Goal: Check status: Check status

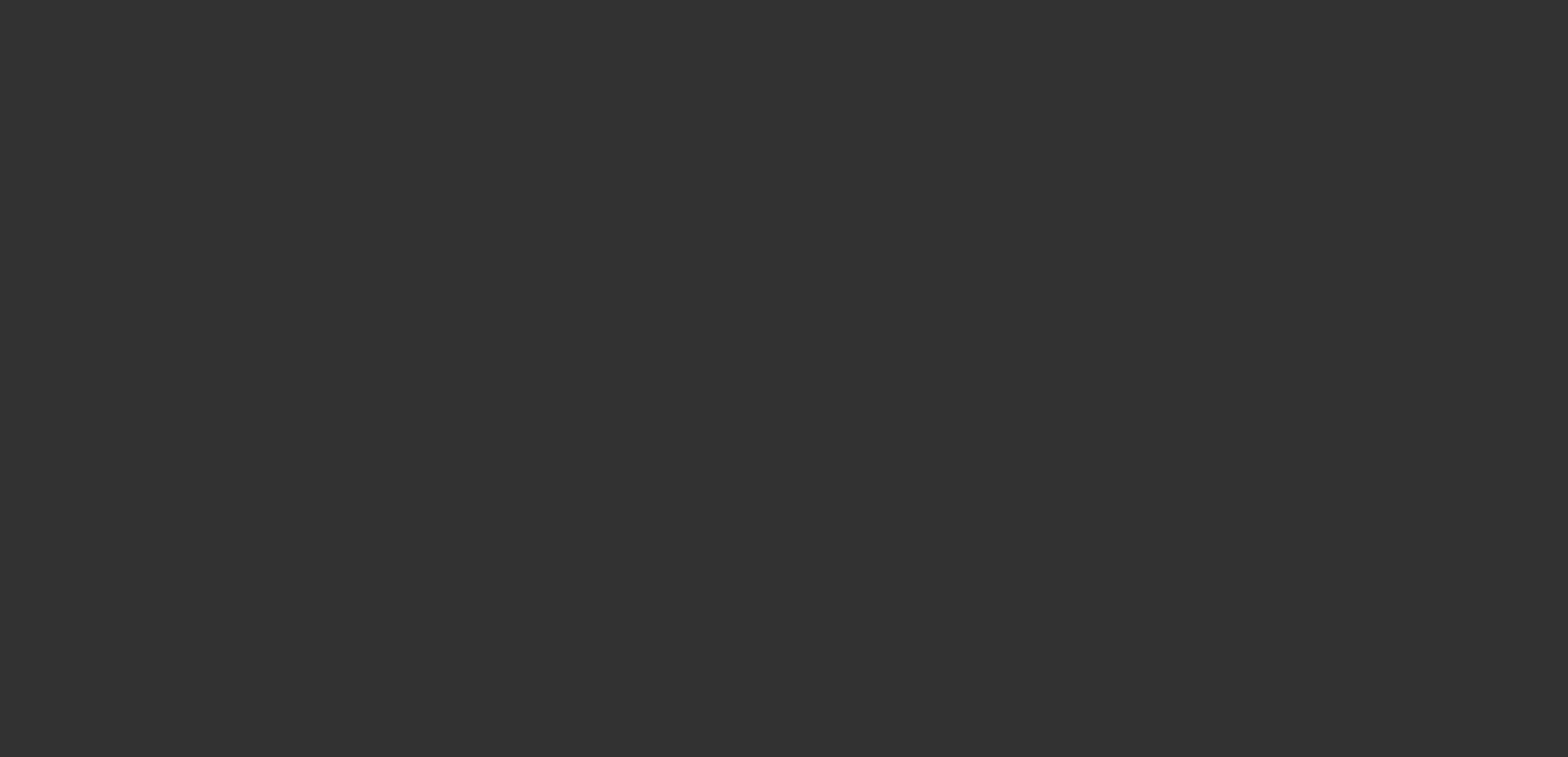
select select "0"
select select "2"
select select "0.1"
select select "4"
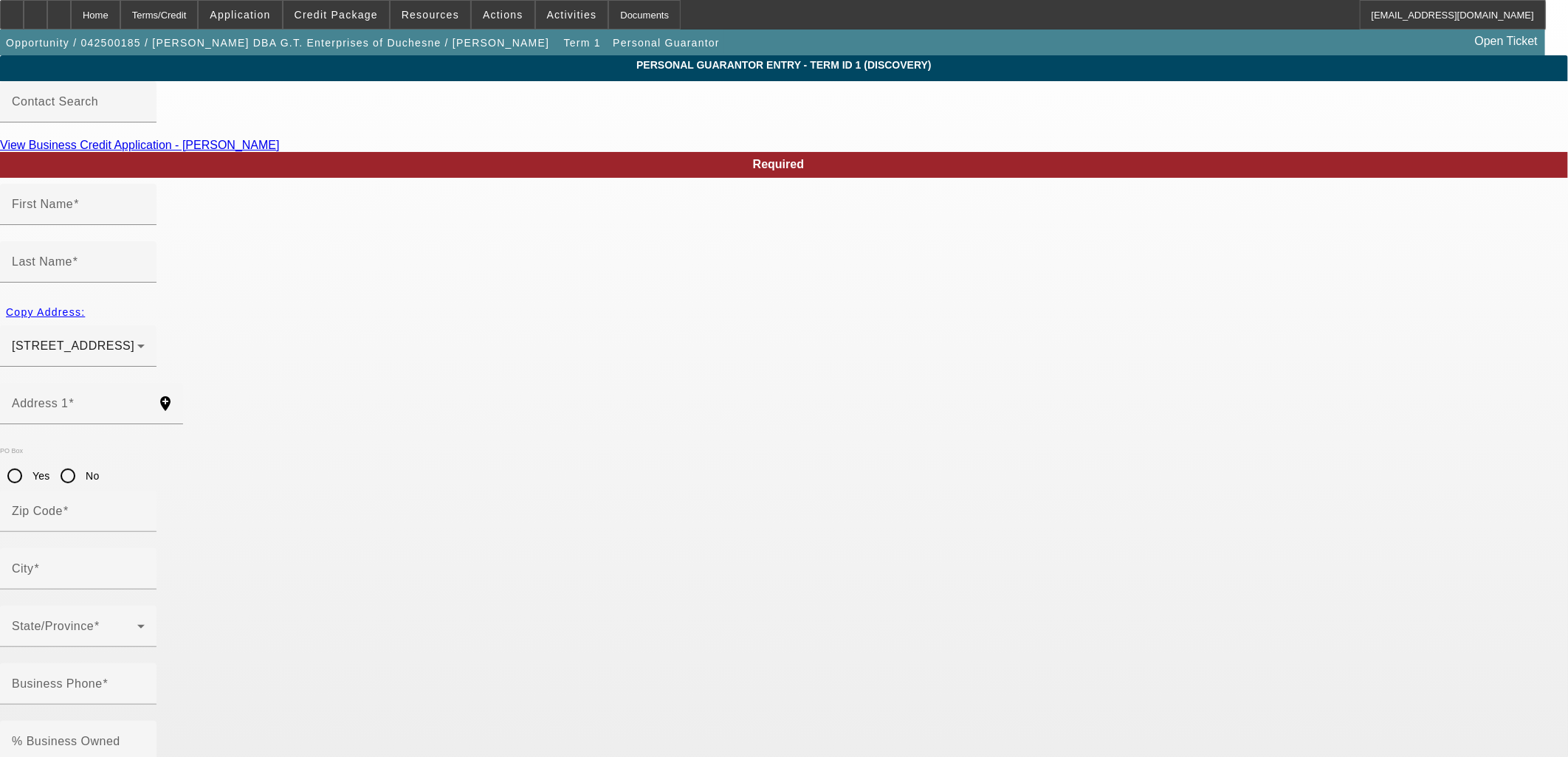
type input "Guy"
type input "Taylor"
type input "23771 West Rock Creek Road"
radio input "true"
type input "84021"
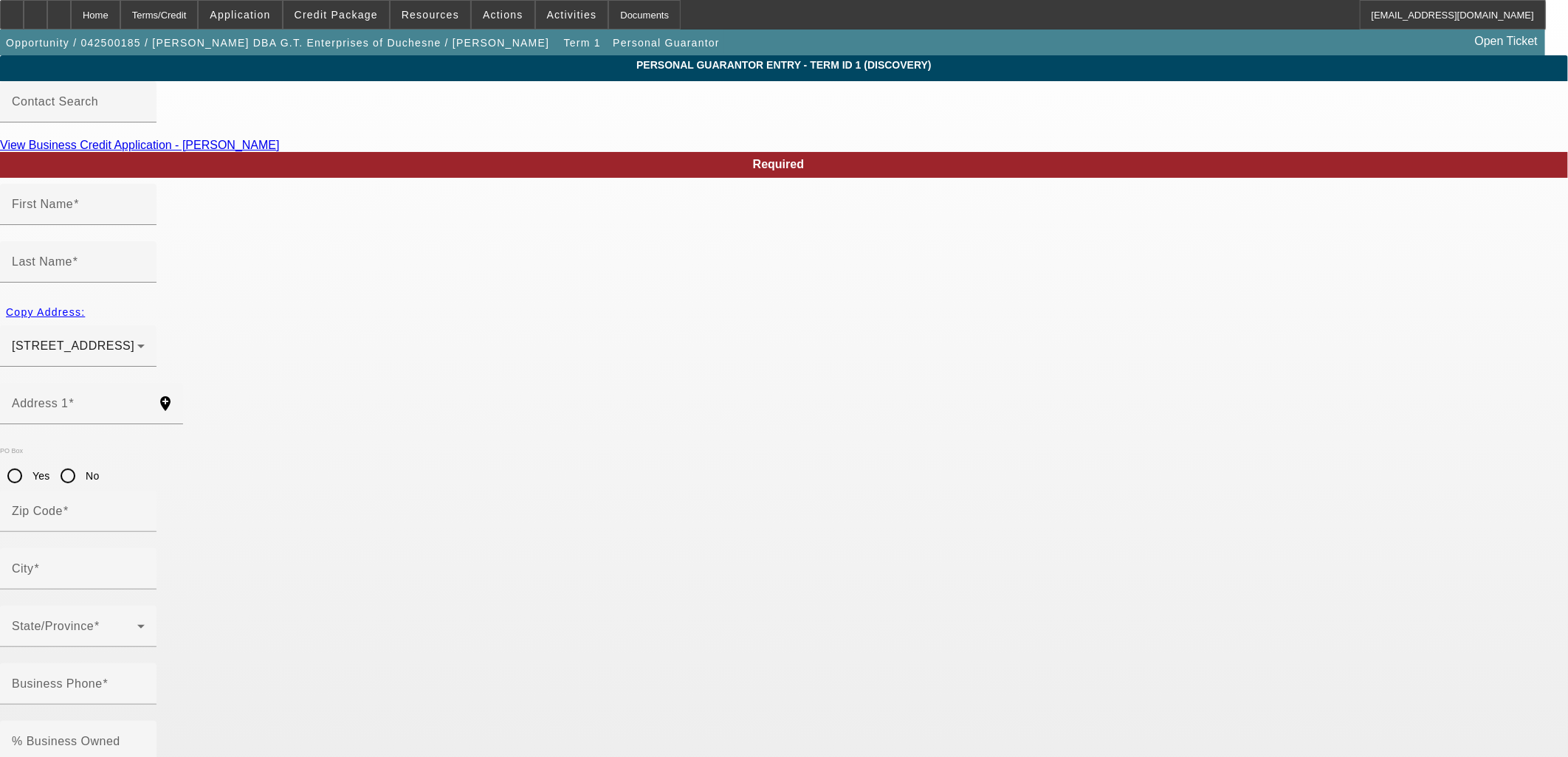
type input "Duchesne"
type input "(435) 738-5577"
type input "100"
type input "528-90-4509"
type input "guytaylor3po@gmail.com"
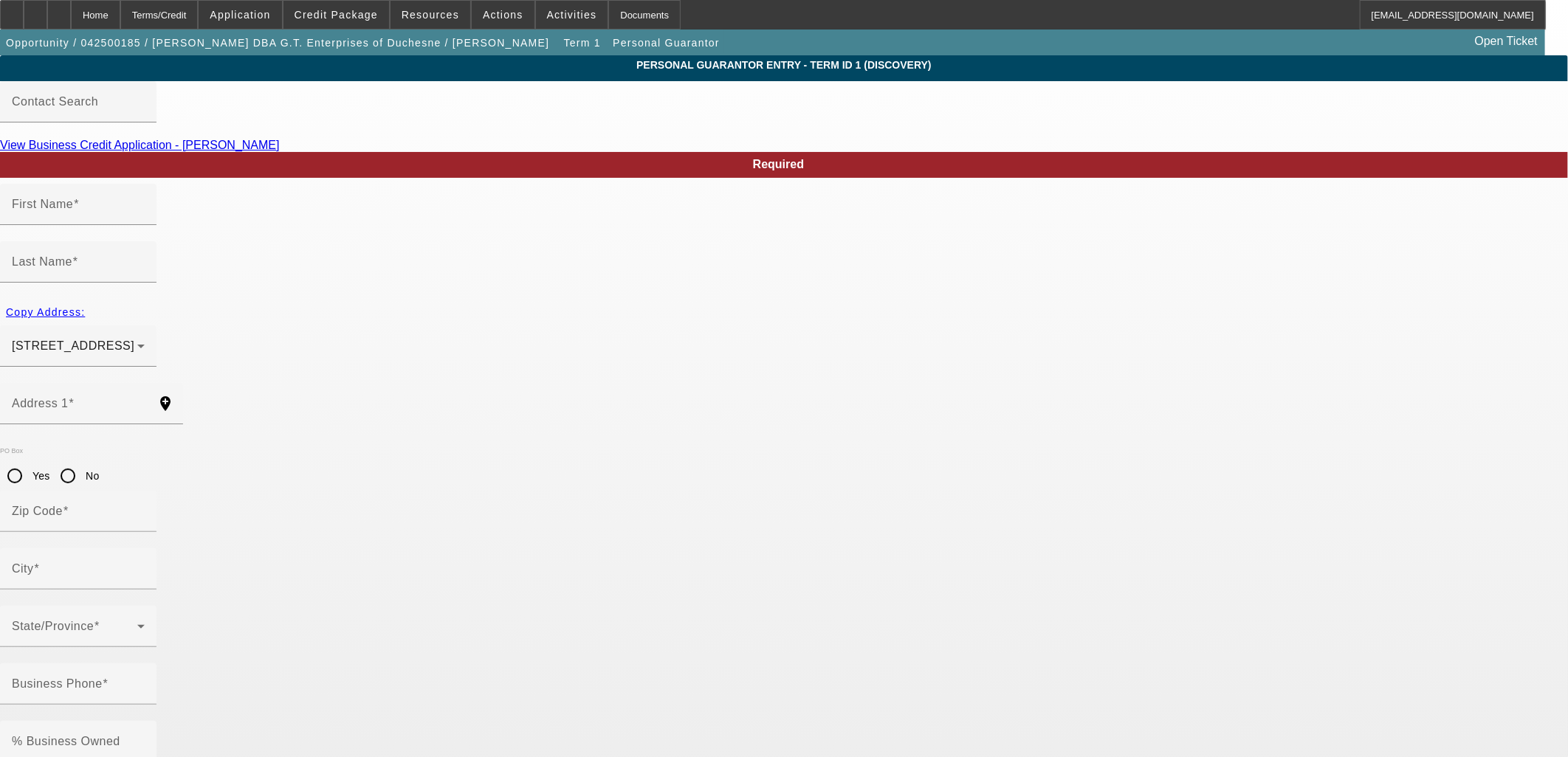
type input "(435) 840-3725"
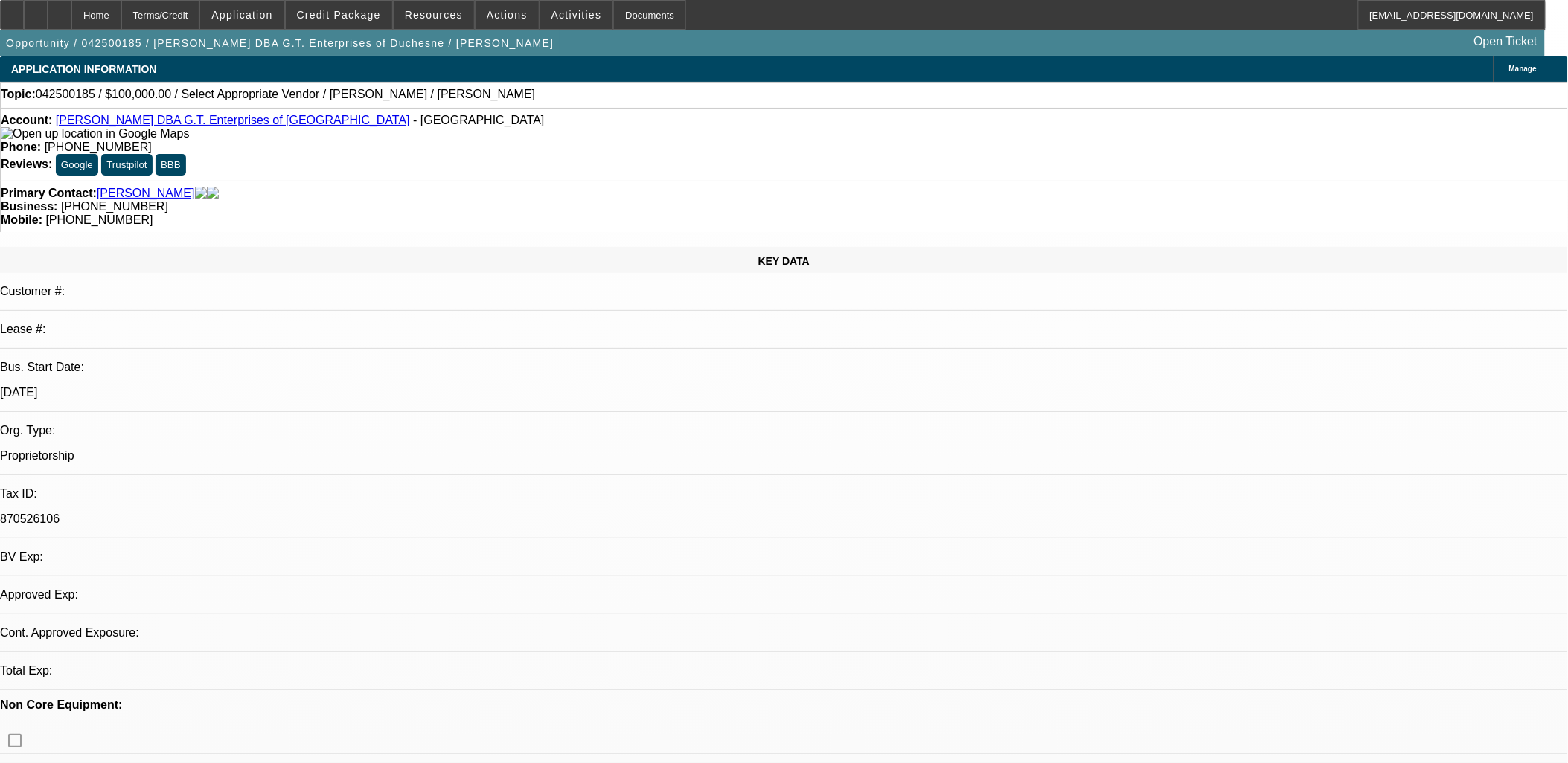
select select "0"
select select "2"
select select "0.1"
select select "4"
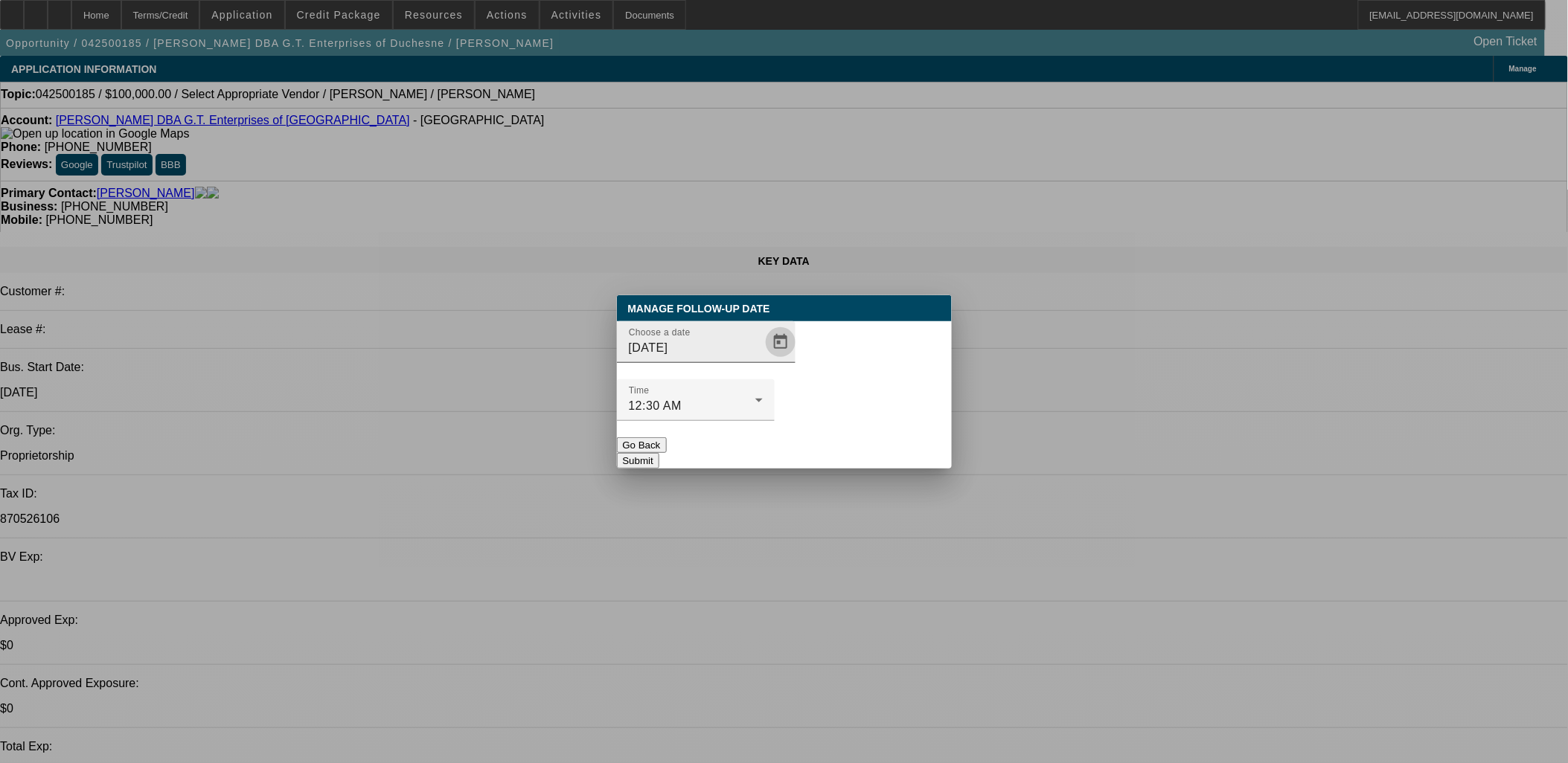
click at [768, 360] on span "Open calendar" at bounding box center [780, 342] width 36 height 36
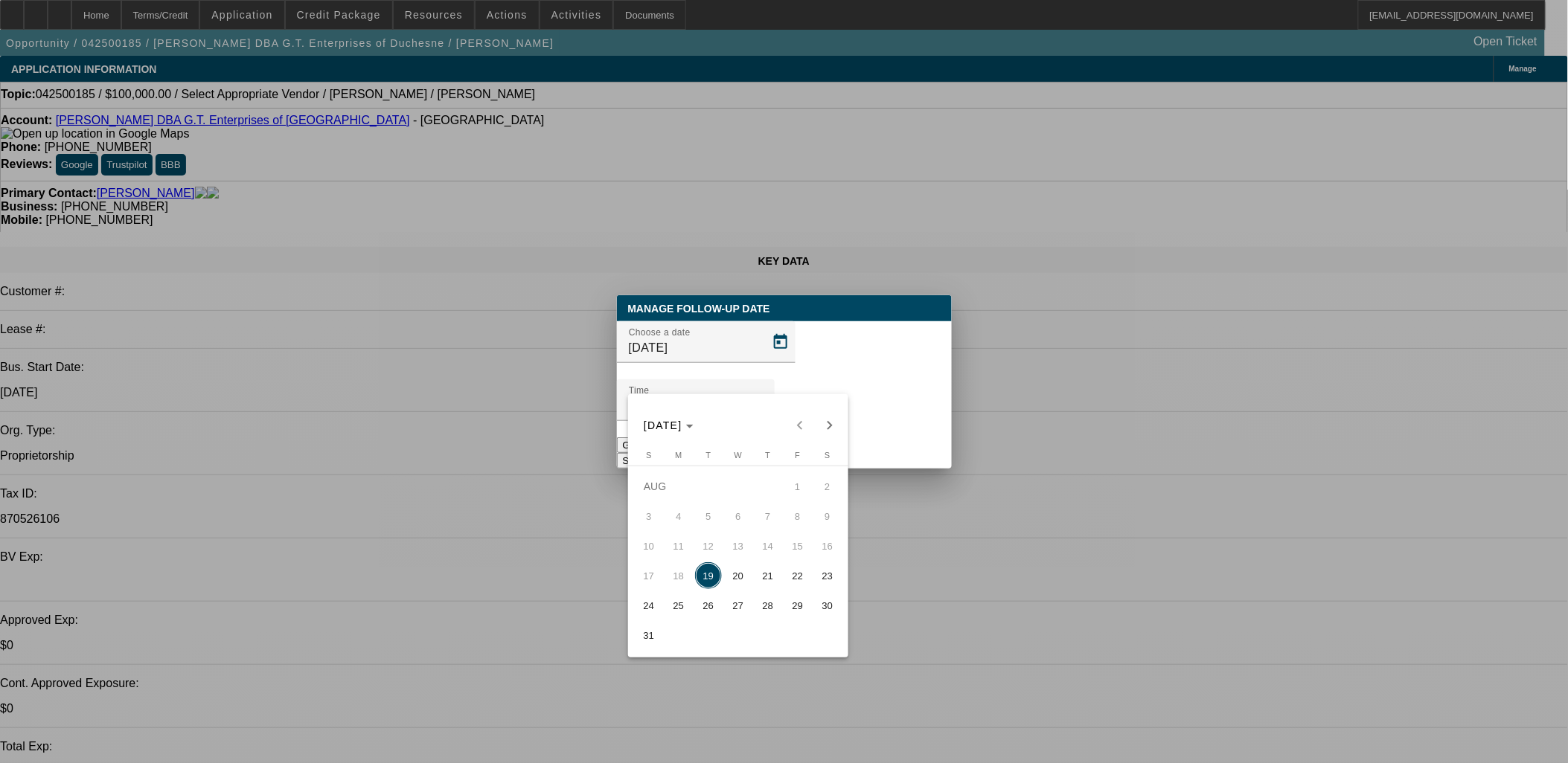
click at [710, 602] on span "26" at bounding box center [708, 605] width 27 height 27
type input "8/26/2025"
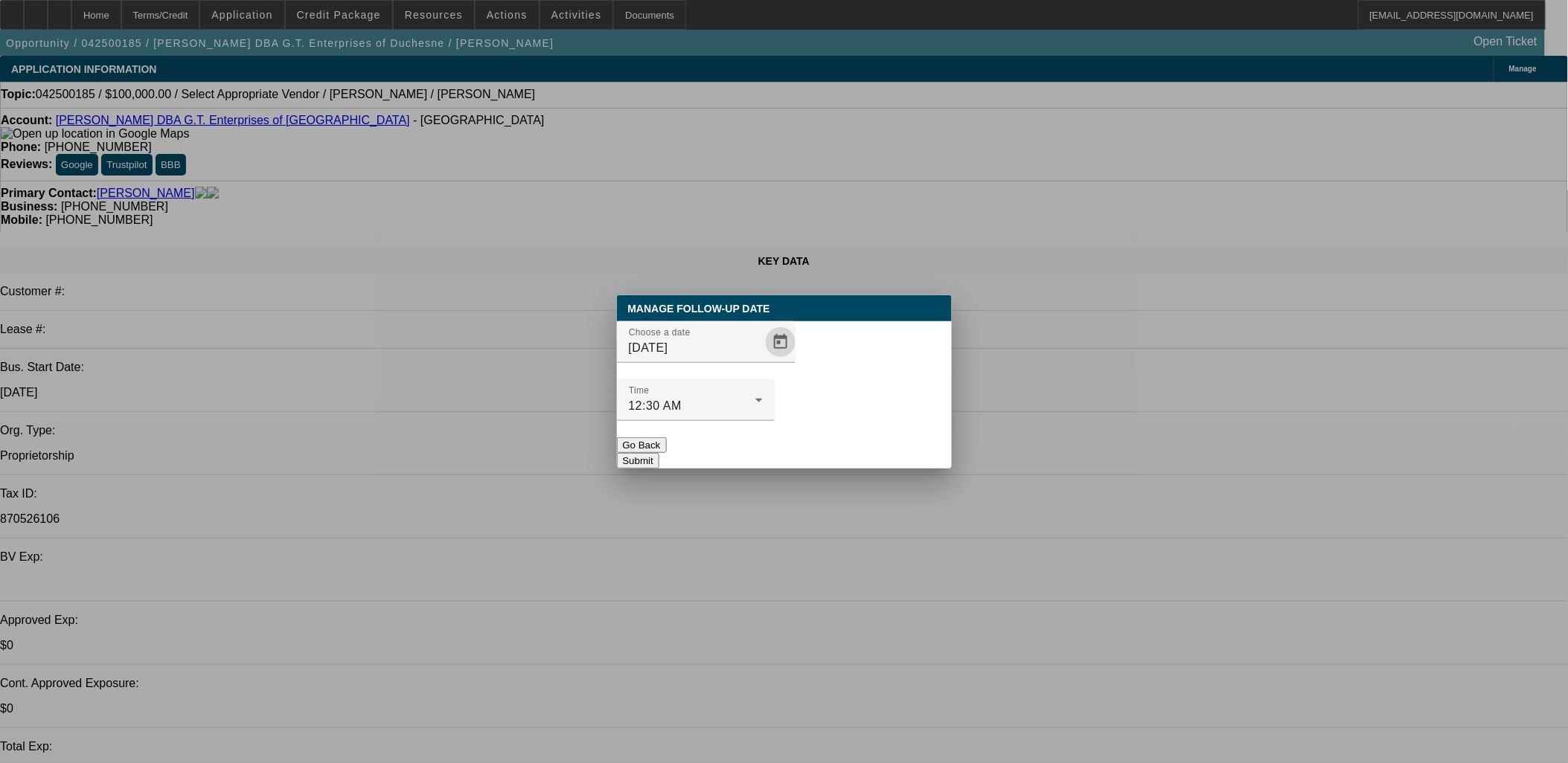
click at [659, 453] on button "Submit" at bounding box center [638, 461] width 42 height 15
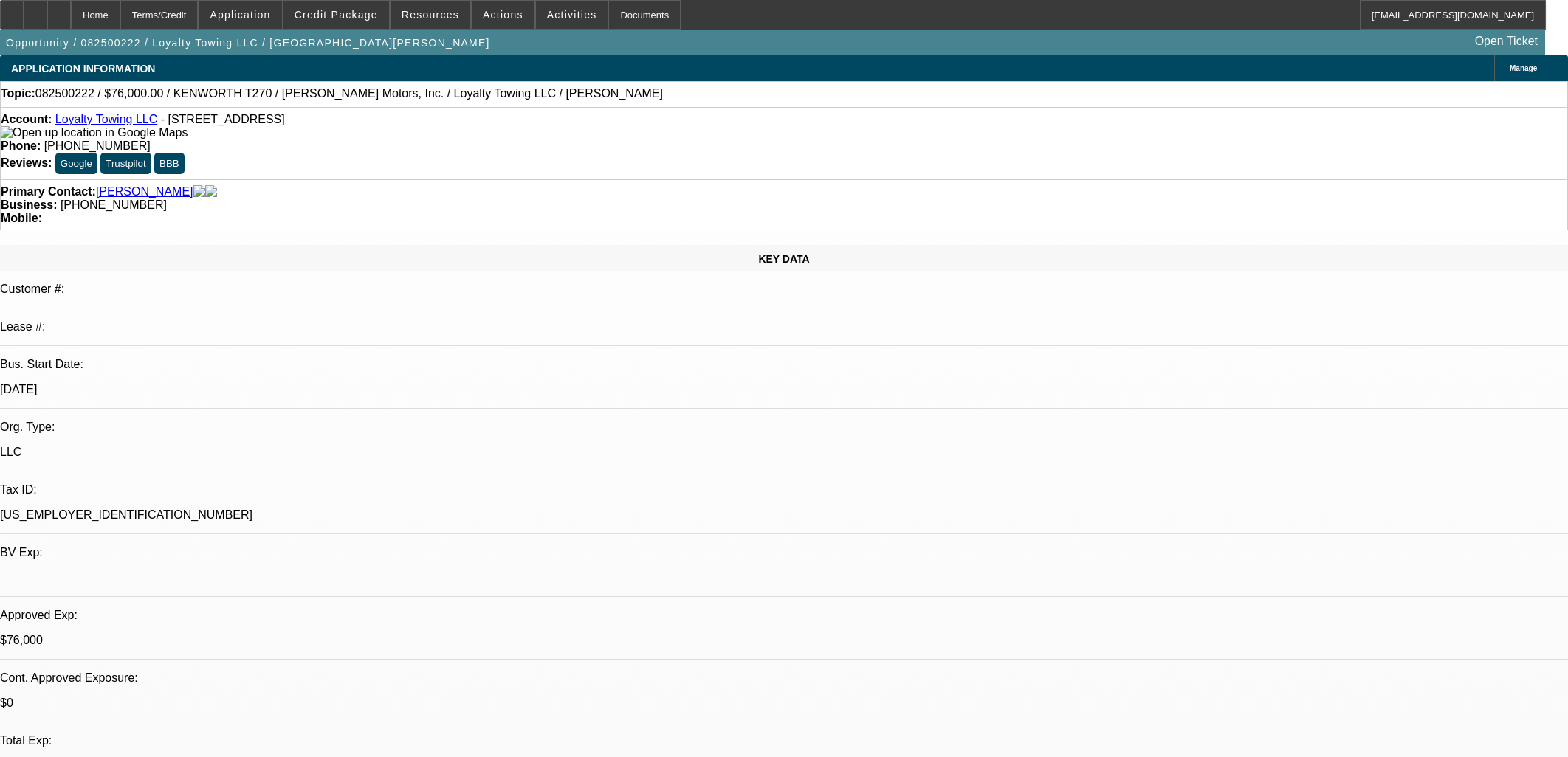
select select "0"
select select "2"
select select "0.1"
select select "0"
select select "2"
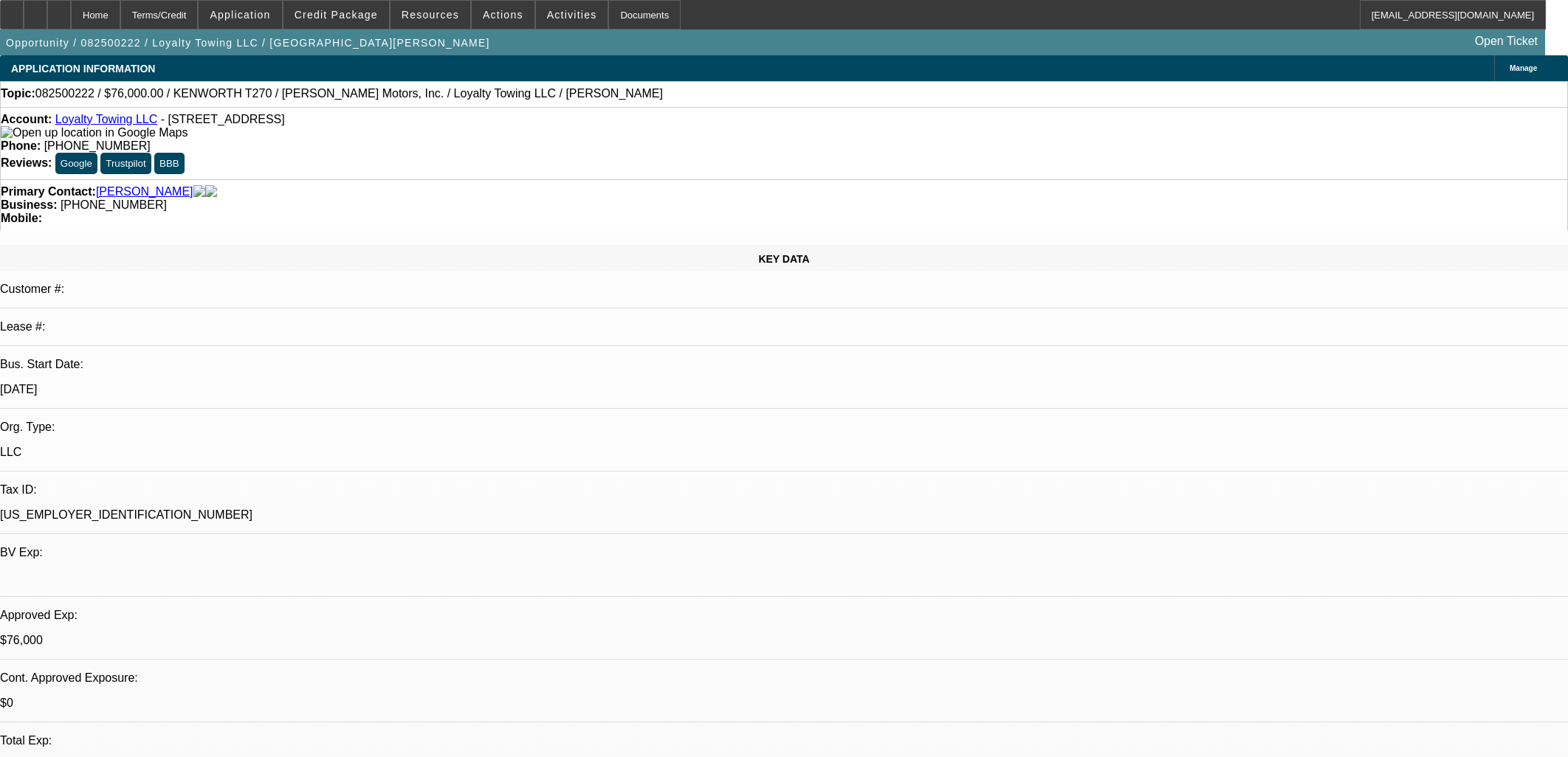
select select "0.1"
select select "0"
select select "2"
select select "0.1"
select select "1"
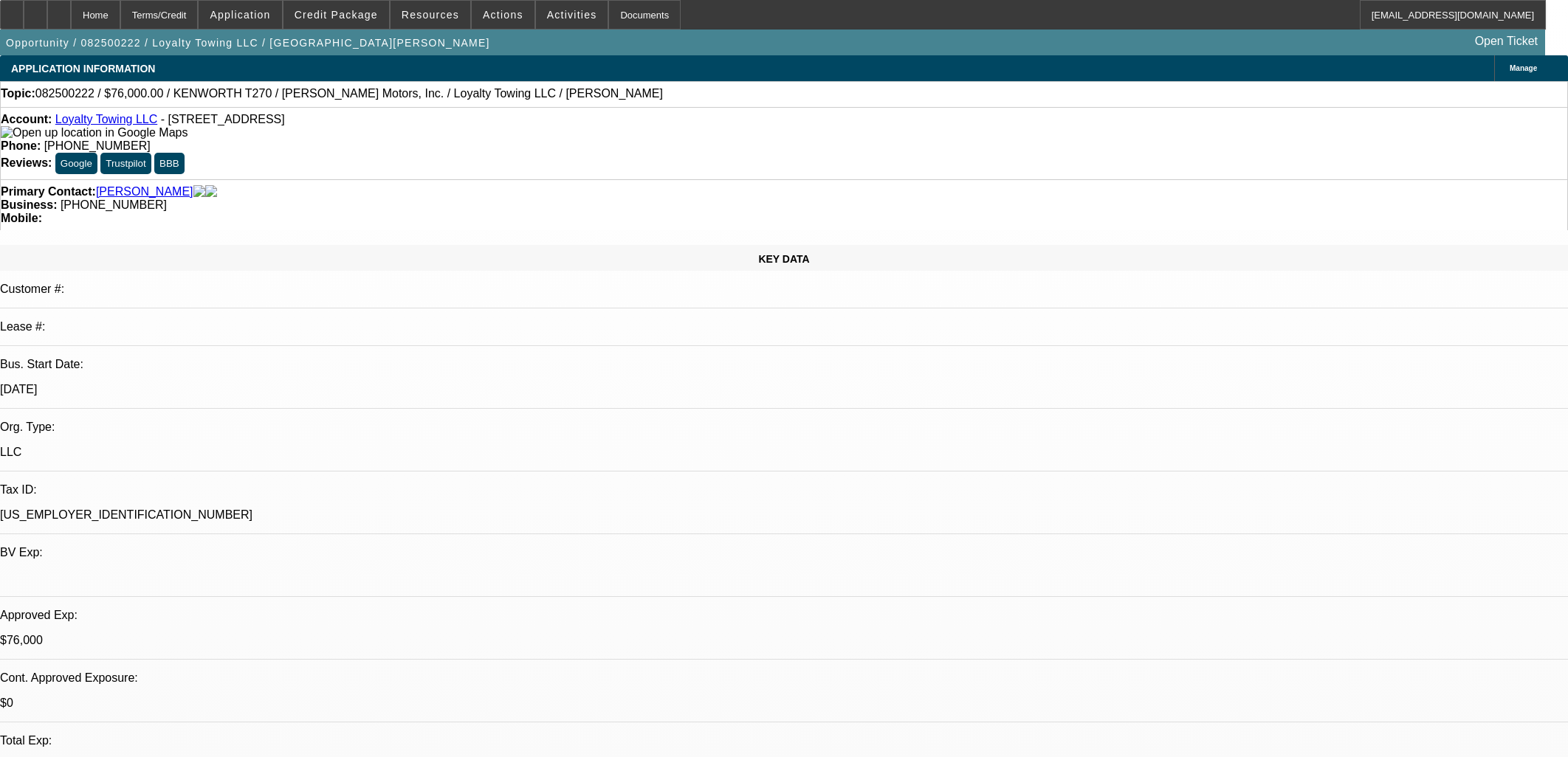
select select "2"
select select "4"
select select "1"
select select "2"
select select "4"
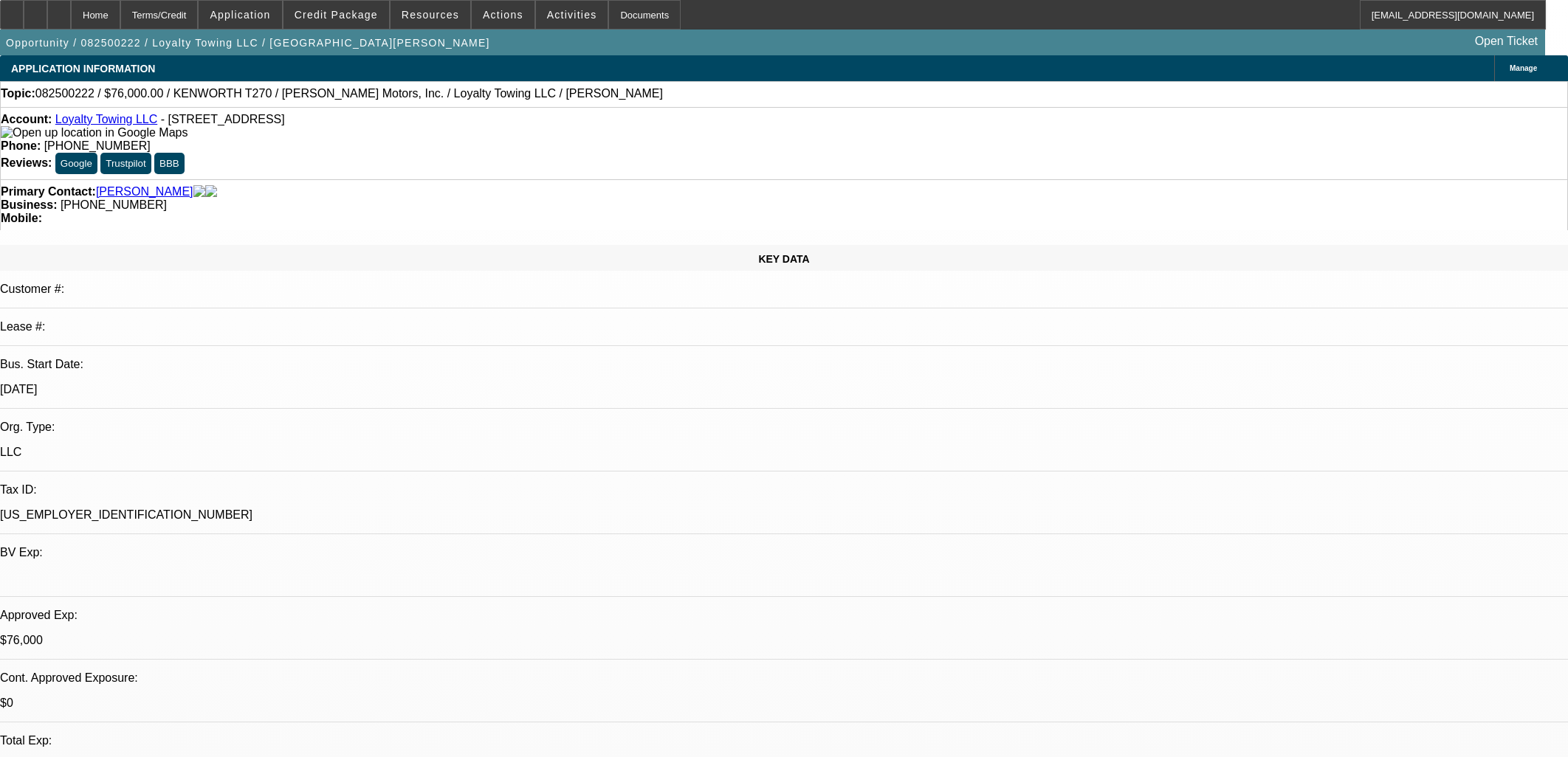
select select "1"
select select "2"
select select "4"
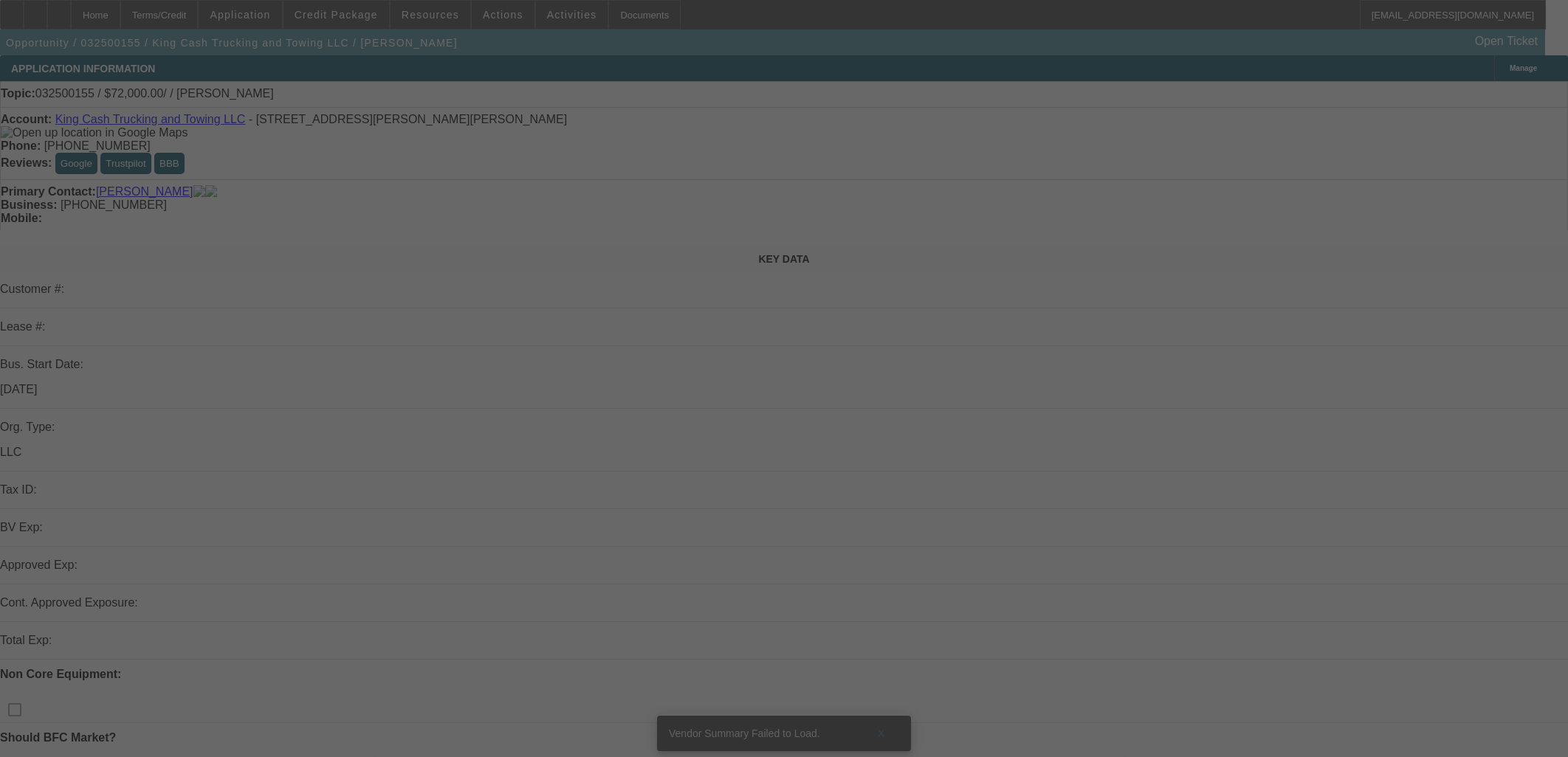
select select "0"
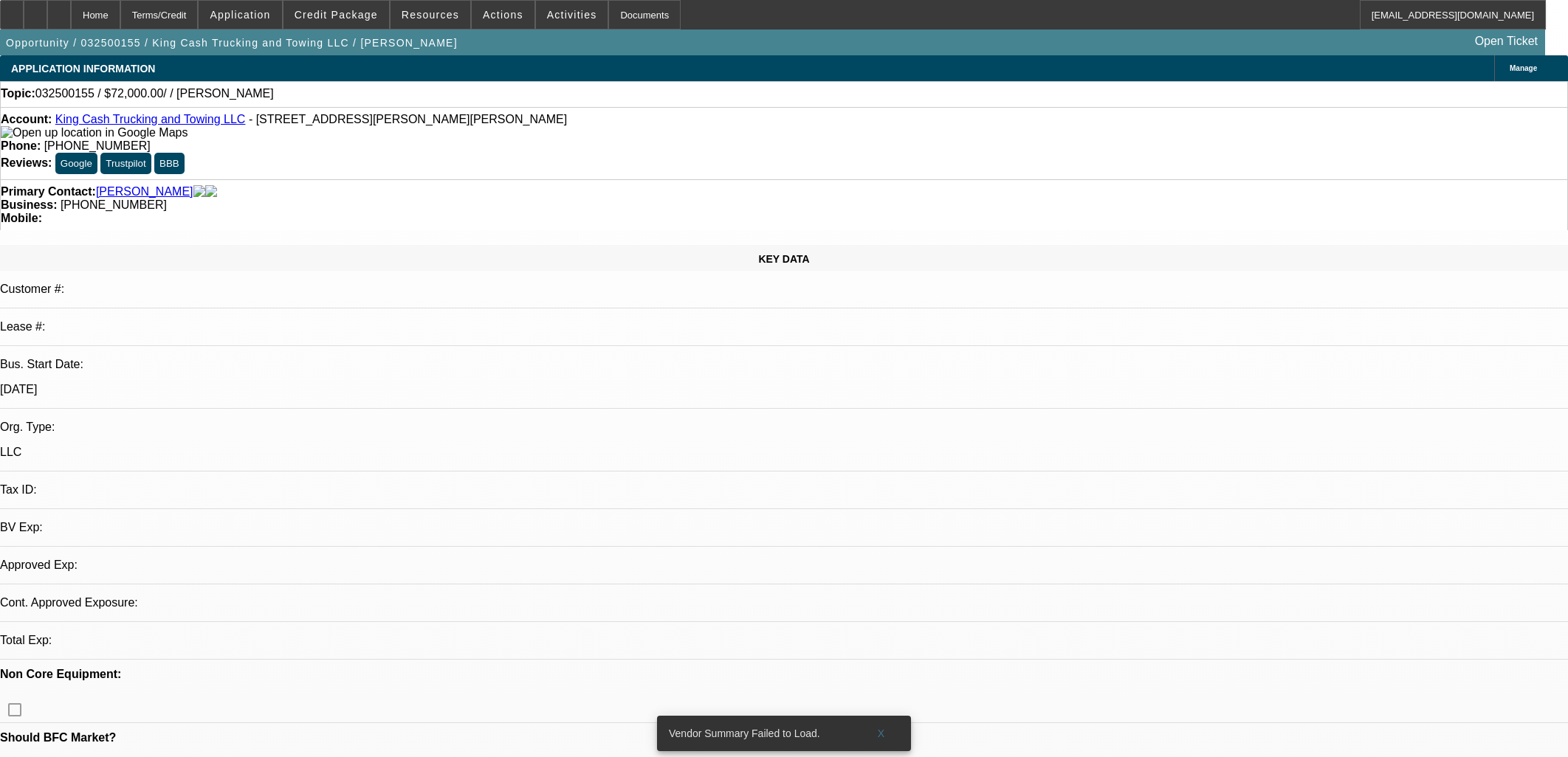
select select "2"
select select "0.1"
select select "4"
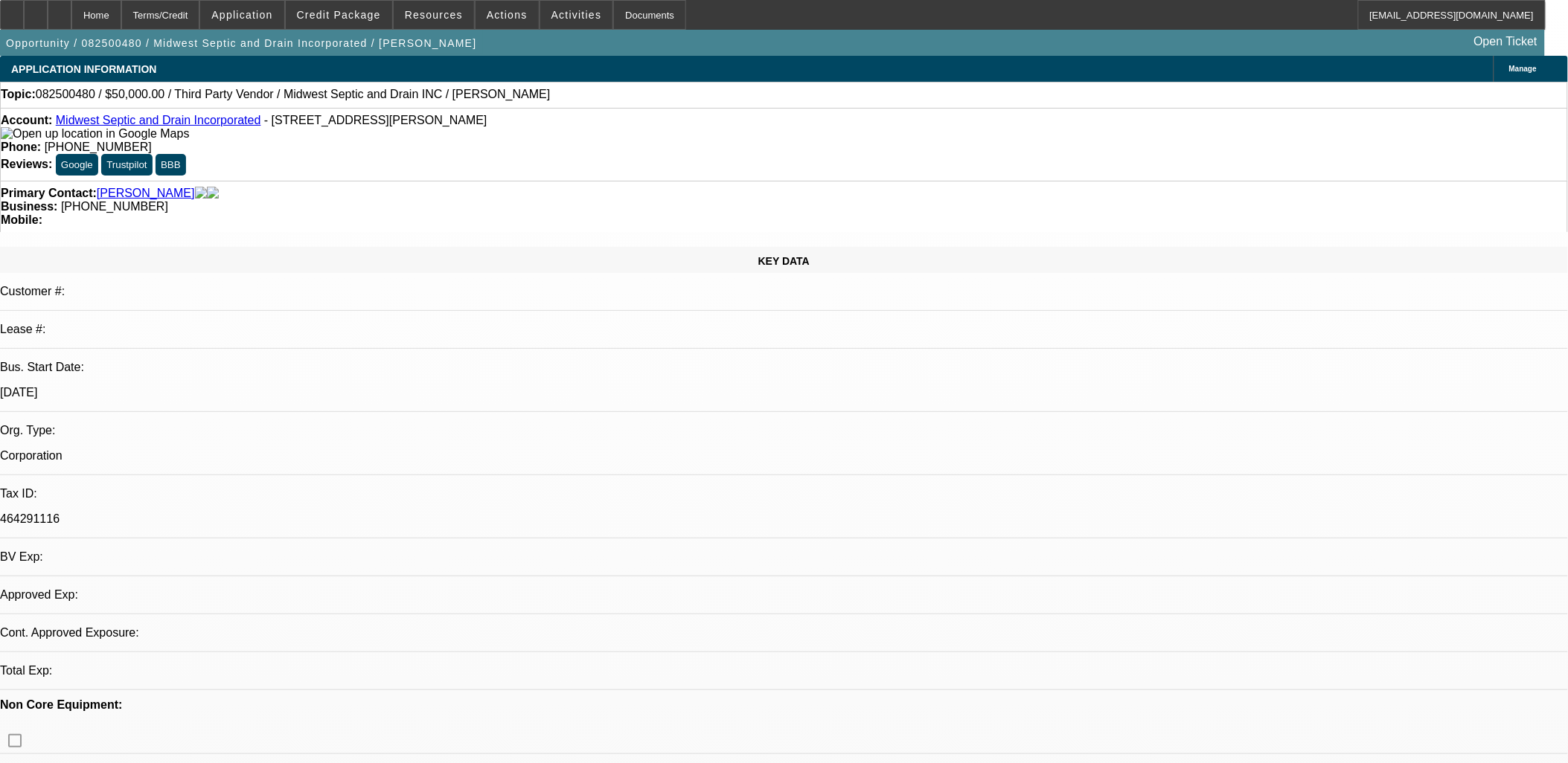
select select "0"
select select "2"
select select "0.1"
select select "4"
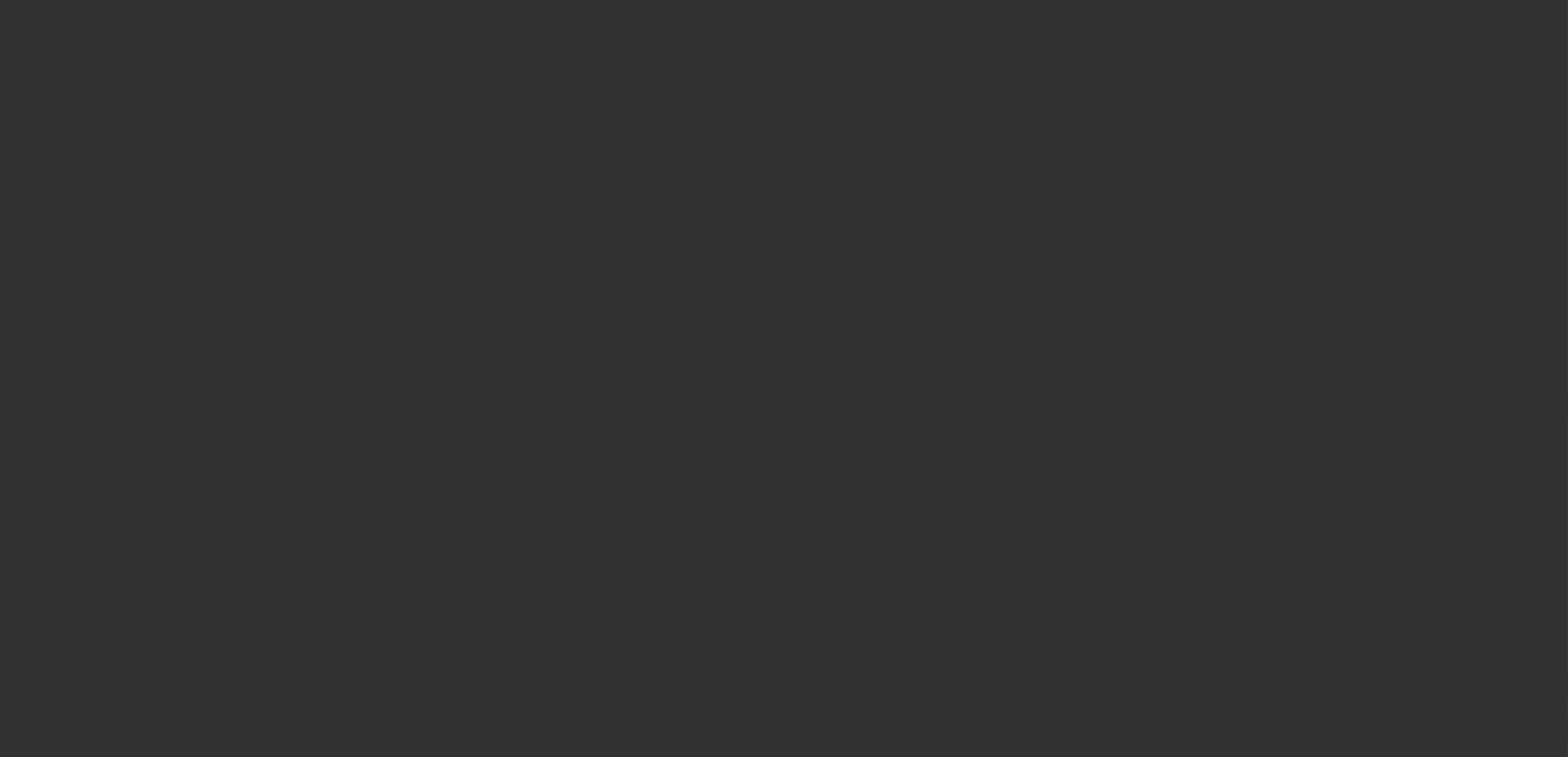
select select "0"
select select "2"
select select "0.1"
select select "4"
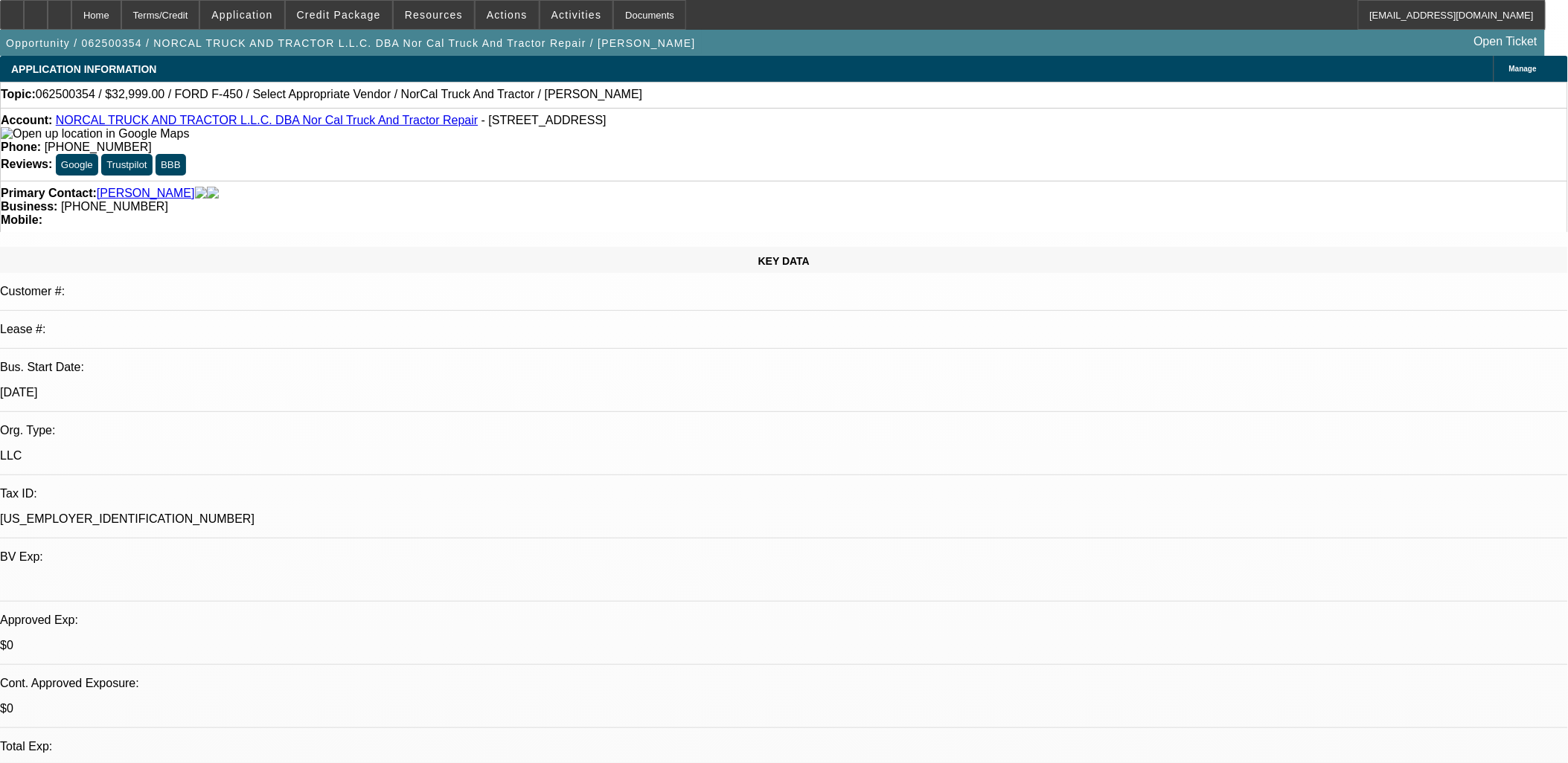
drag, startPoint x: 1095, startPoint y: 80, endPoint x: 1088, endPoint y: 89, distance: 11.4
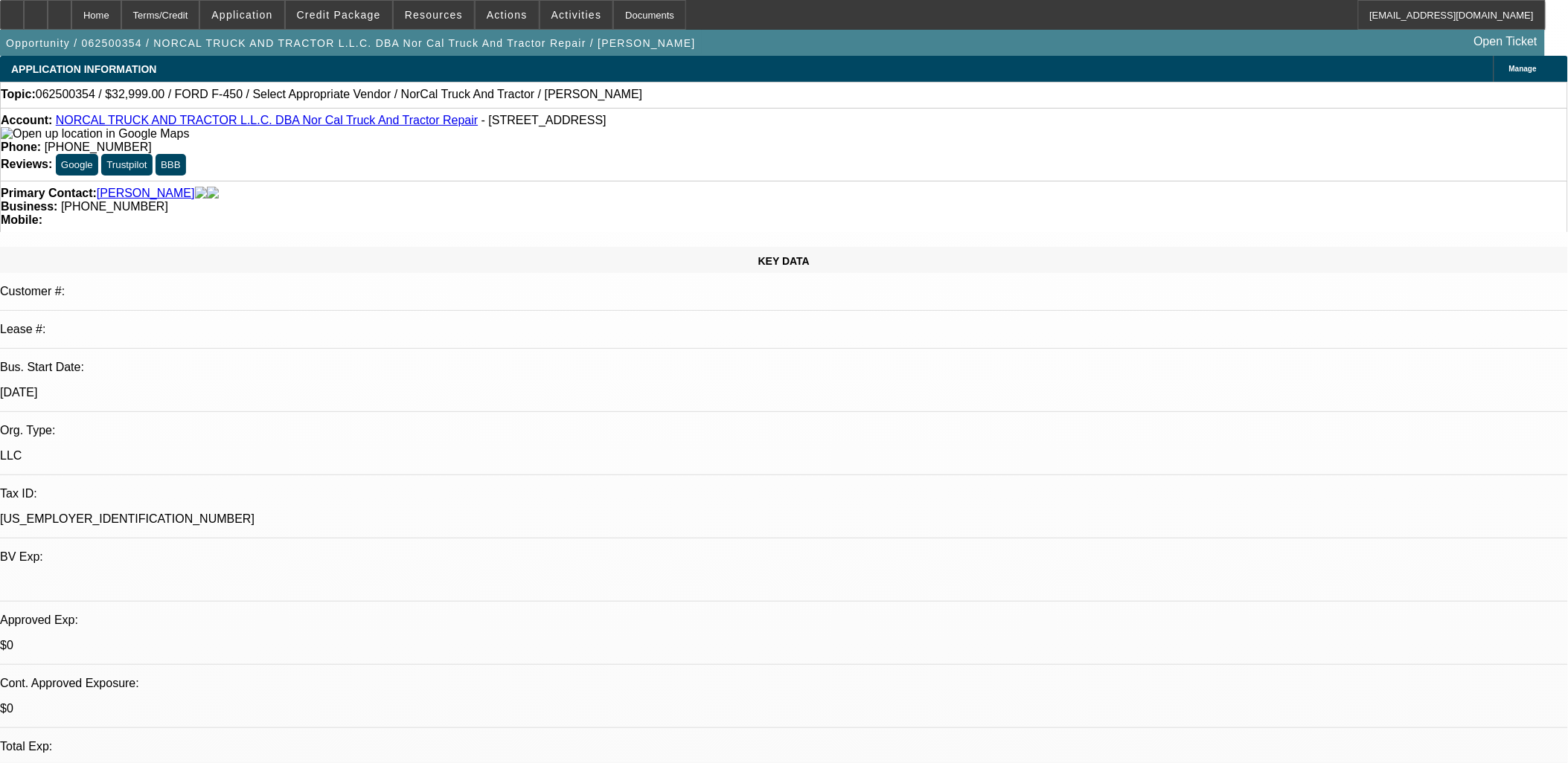
drag, startPoint x: 953, startPoint y: 368, endPoint x: 943, endPoint y: 363, distance: 11.2
drag, startPoint x: 943, startPoint y: 363, endPoint x: 940, endPoint y: 371, distance: 8.5
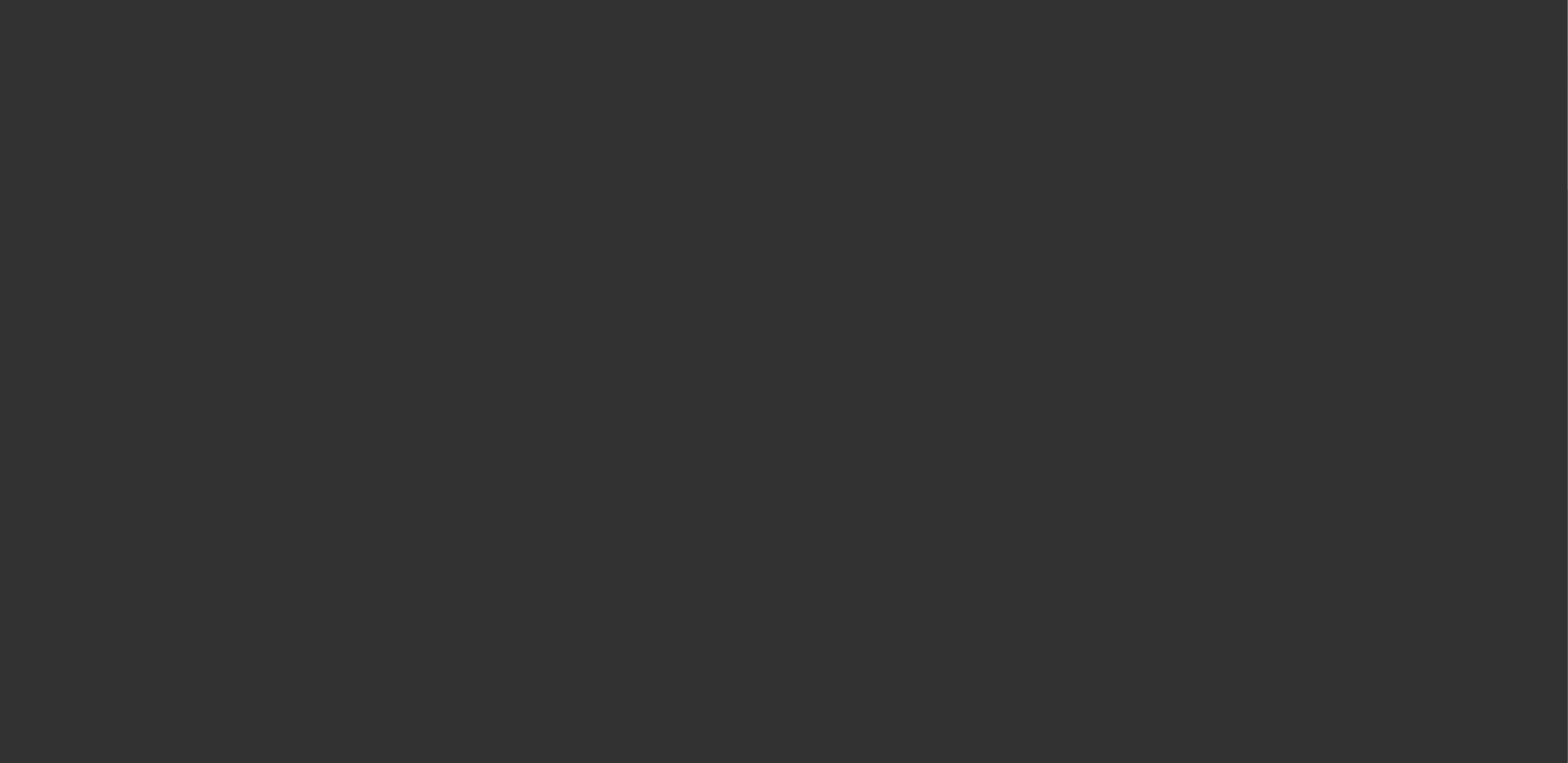
click at [939, 375] on div at bounding box center [784, 381] width 1568 height 763
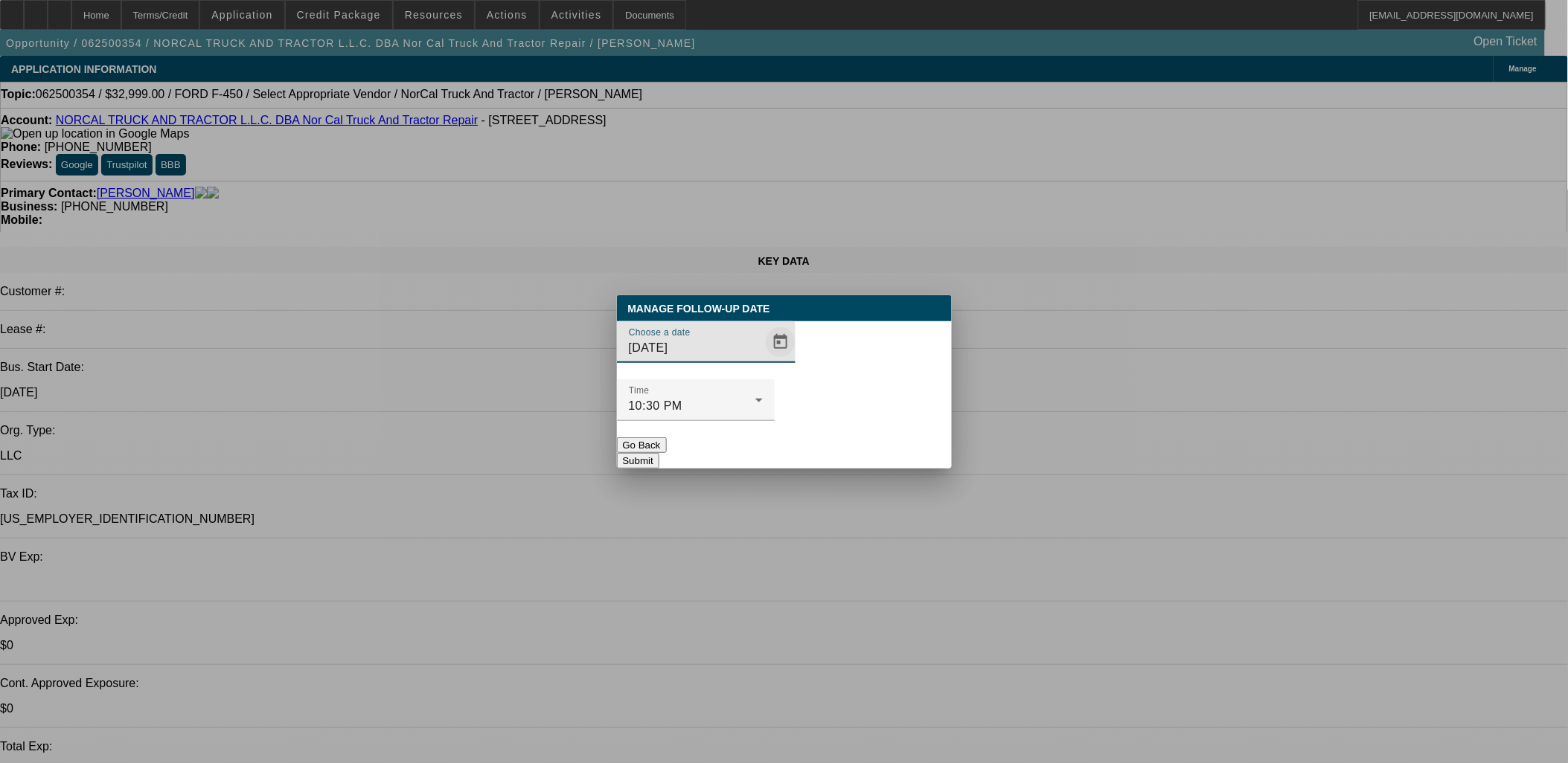
click at [768, 360] on span "Open calendar" at bounding box center [780, 342] width 36 height 36
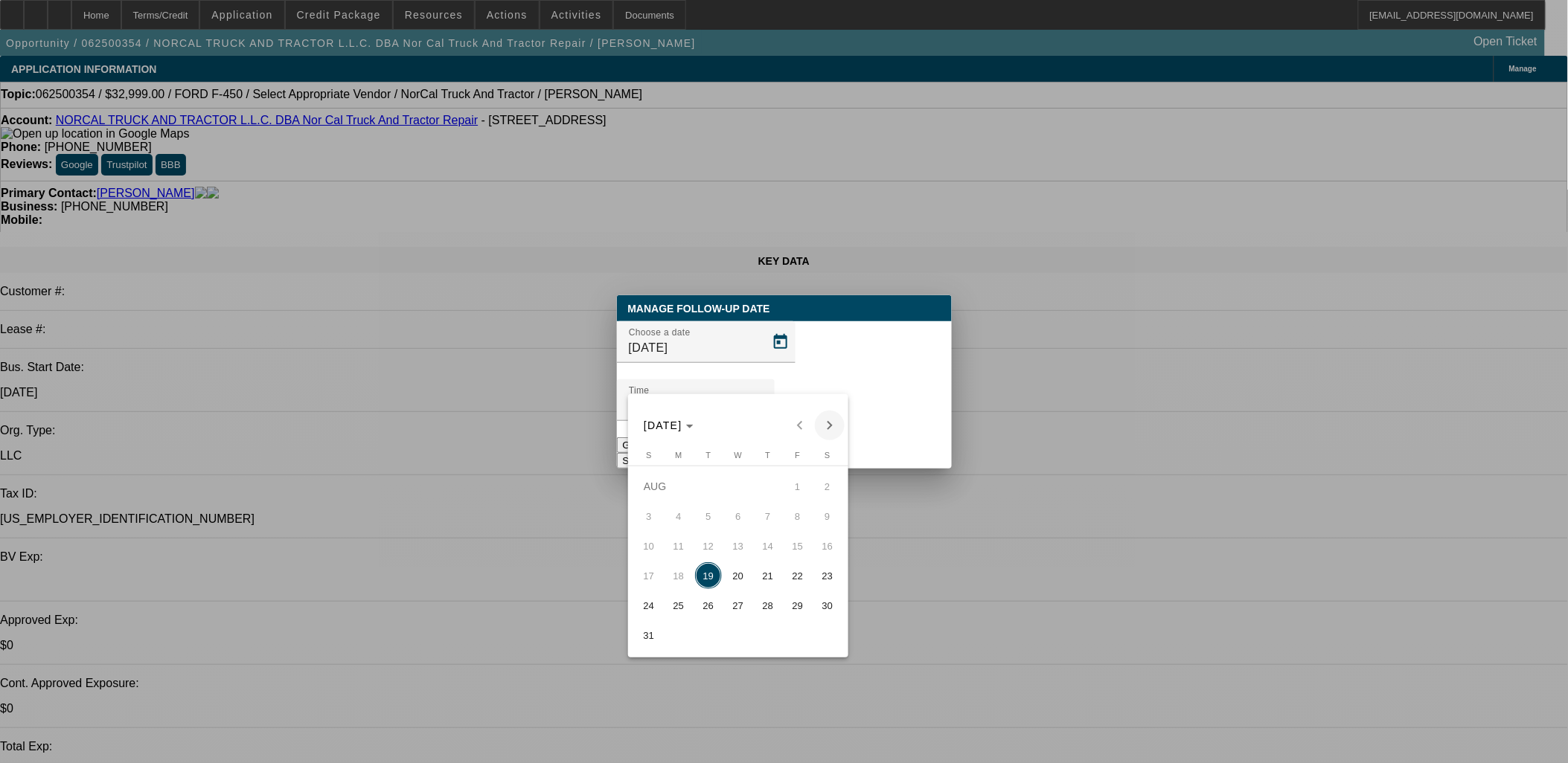
click at [821, 431] on span "Next month" at bounding box center [829, 425] width 30 height 30
click at [719, 517] on span "2" at bounding box center [708, 516] width 27 height 27
type input "9/2/2025"
click at [659, 453] on button "Submit" at bounding box center [638, 461] width 42 height 15
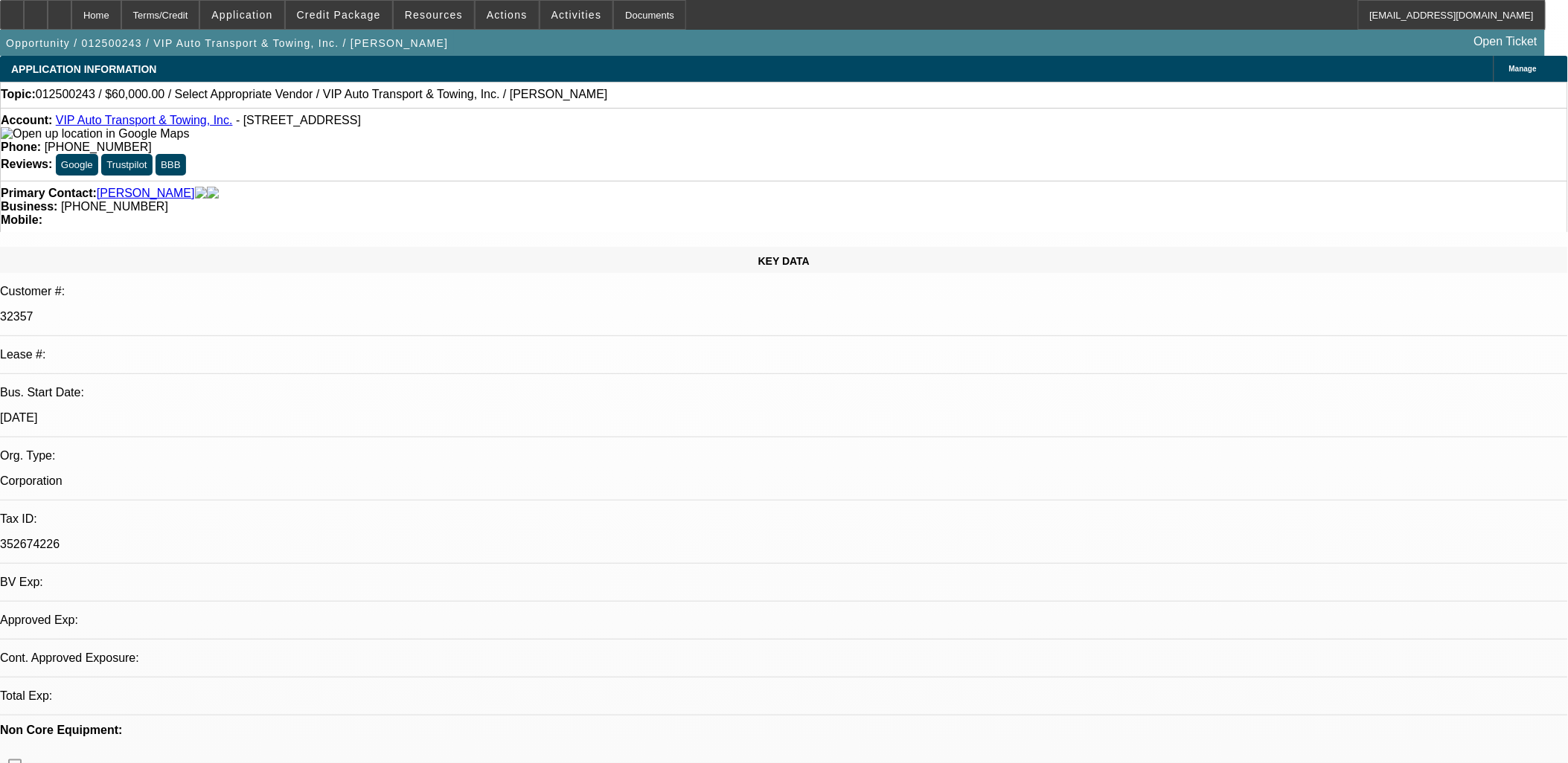
select select "0"
select select "2"
select select "0.1"
select select "1"
select select "2"
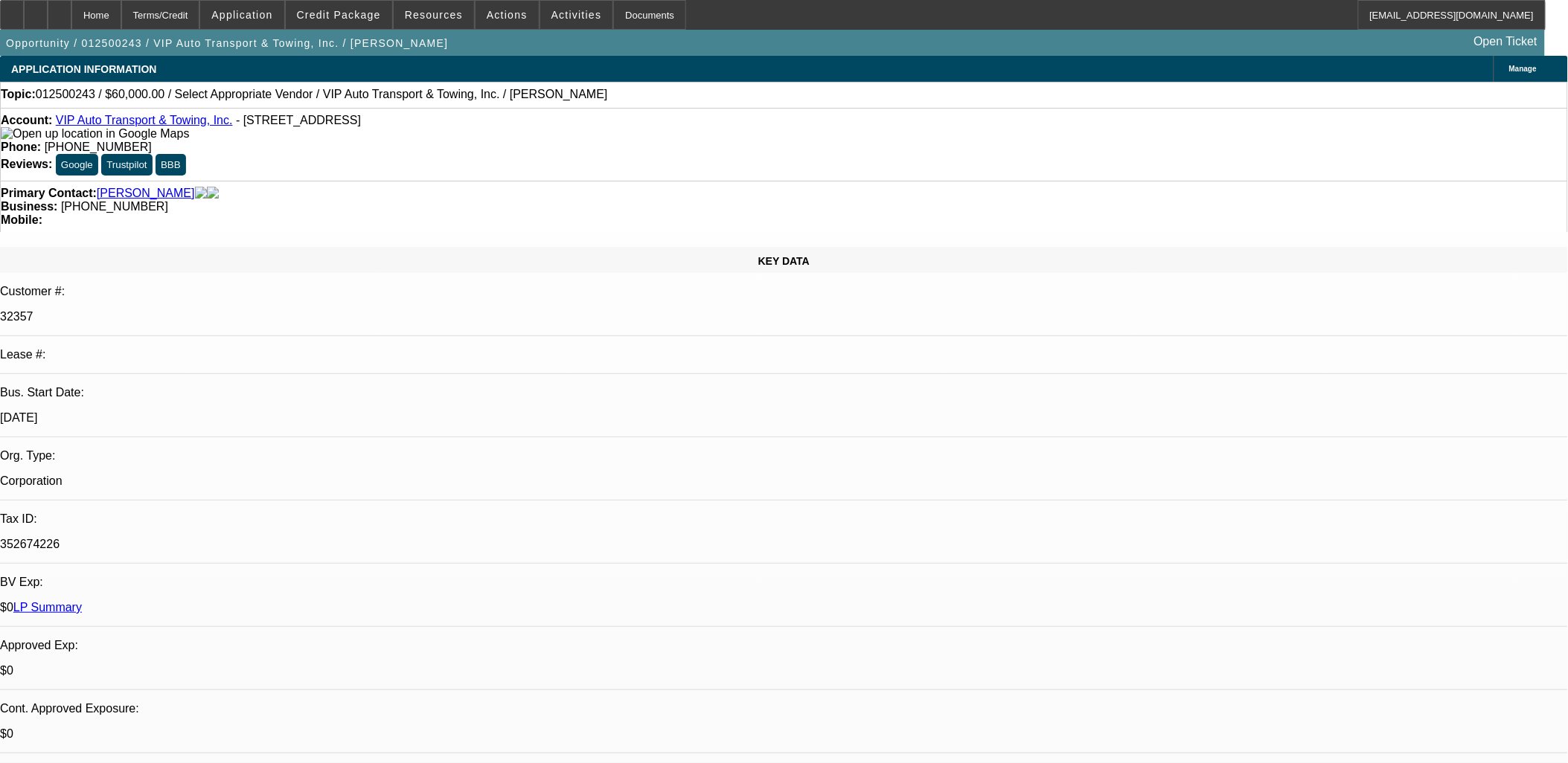
select select "4"
click at [328, 411] on div "10/1/19" at bounding box center [784, 418] width 1568 height 14
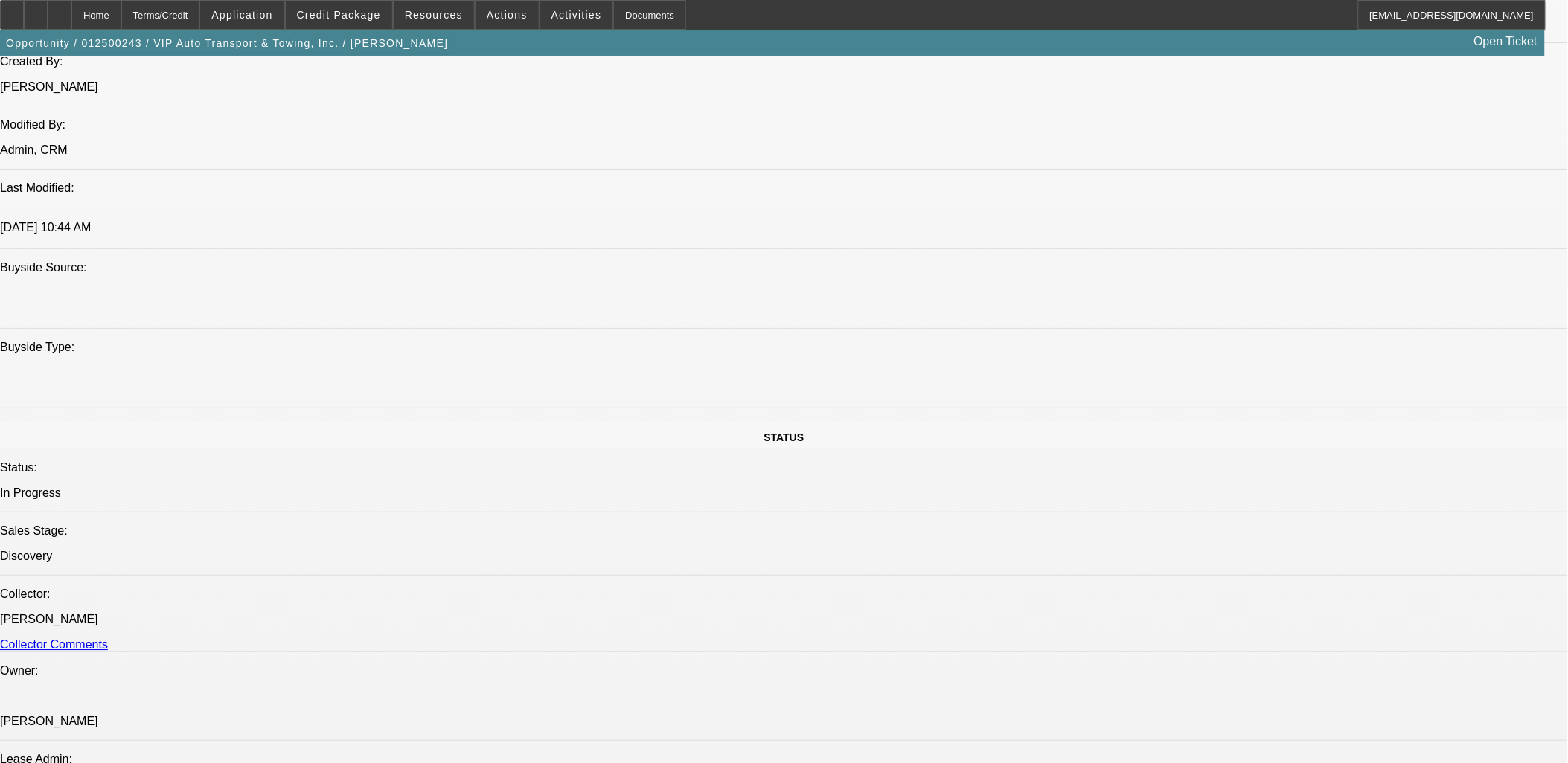
scroll to position [744, 0]
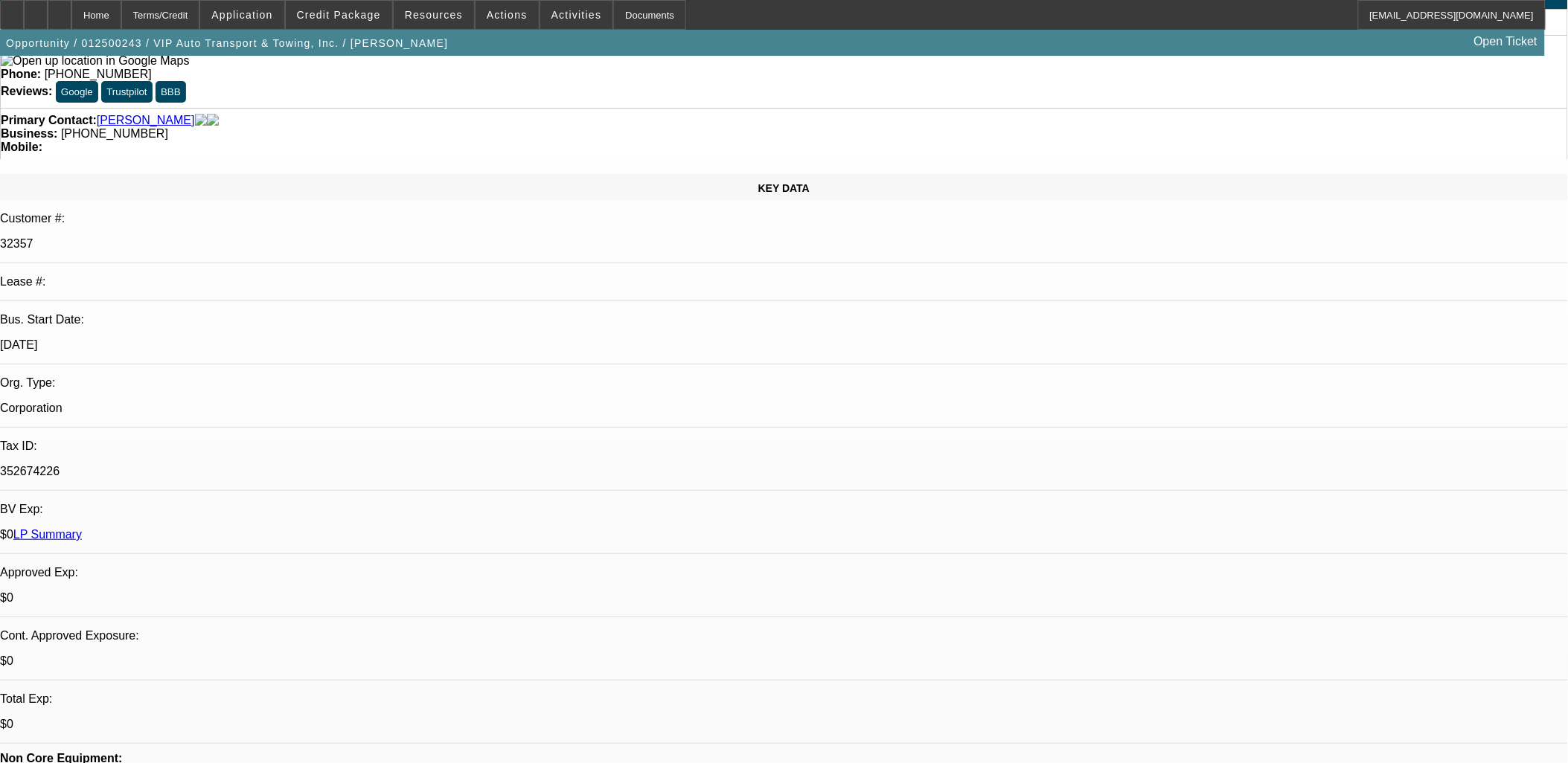
scroll to position [0, 0]
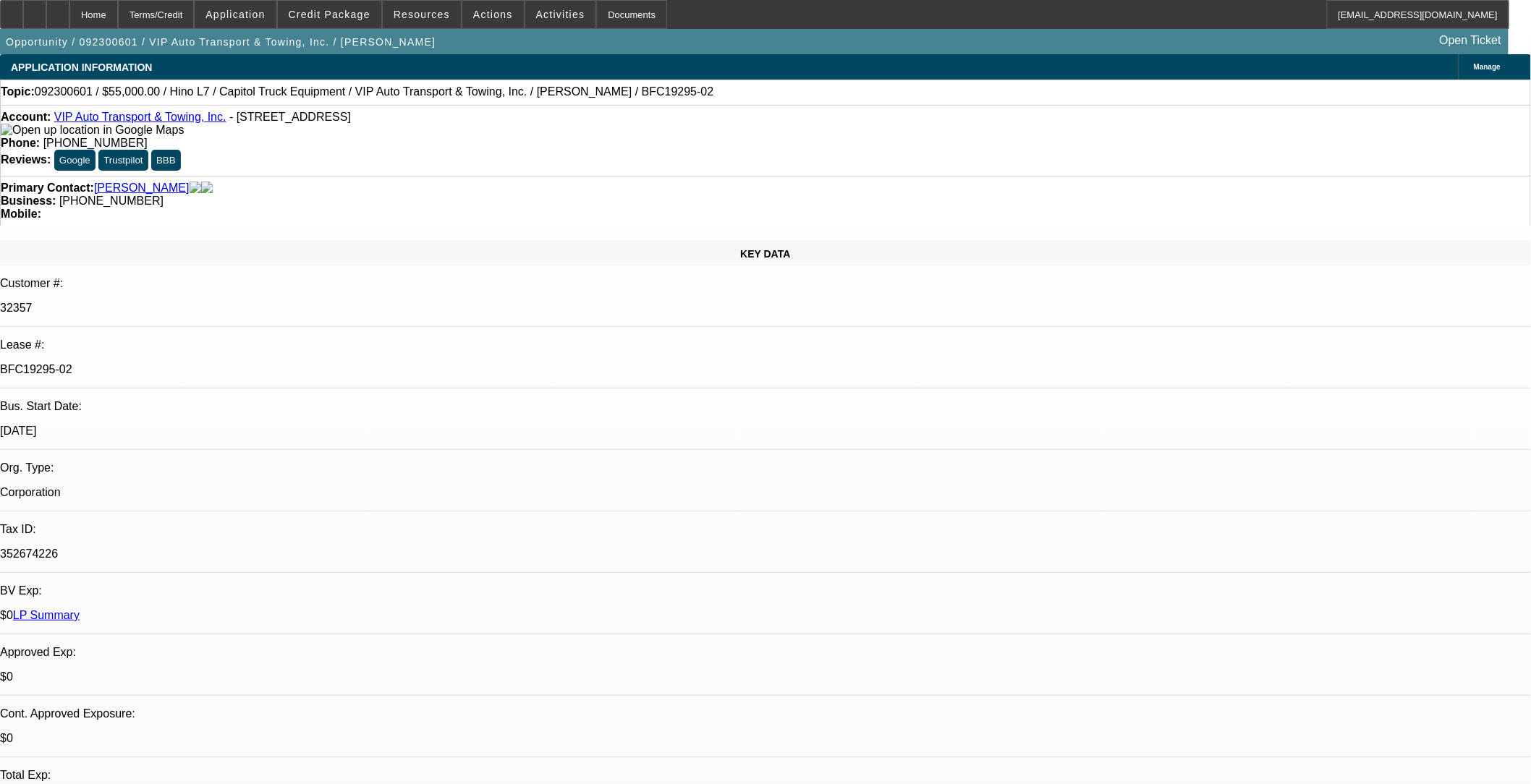
select select "0"
select select "2"
select select "0"
select select "0.15"
select select "2"
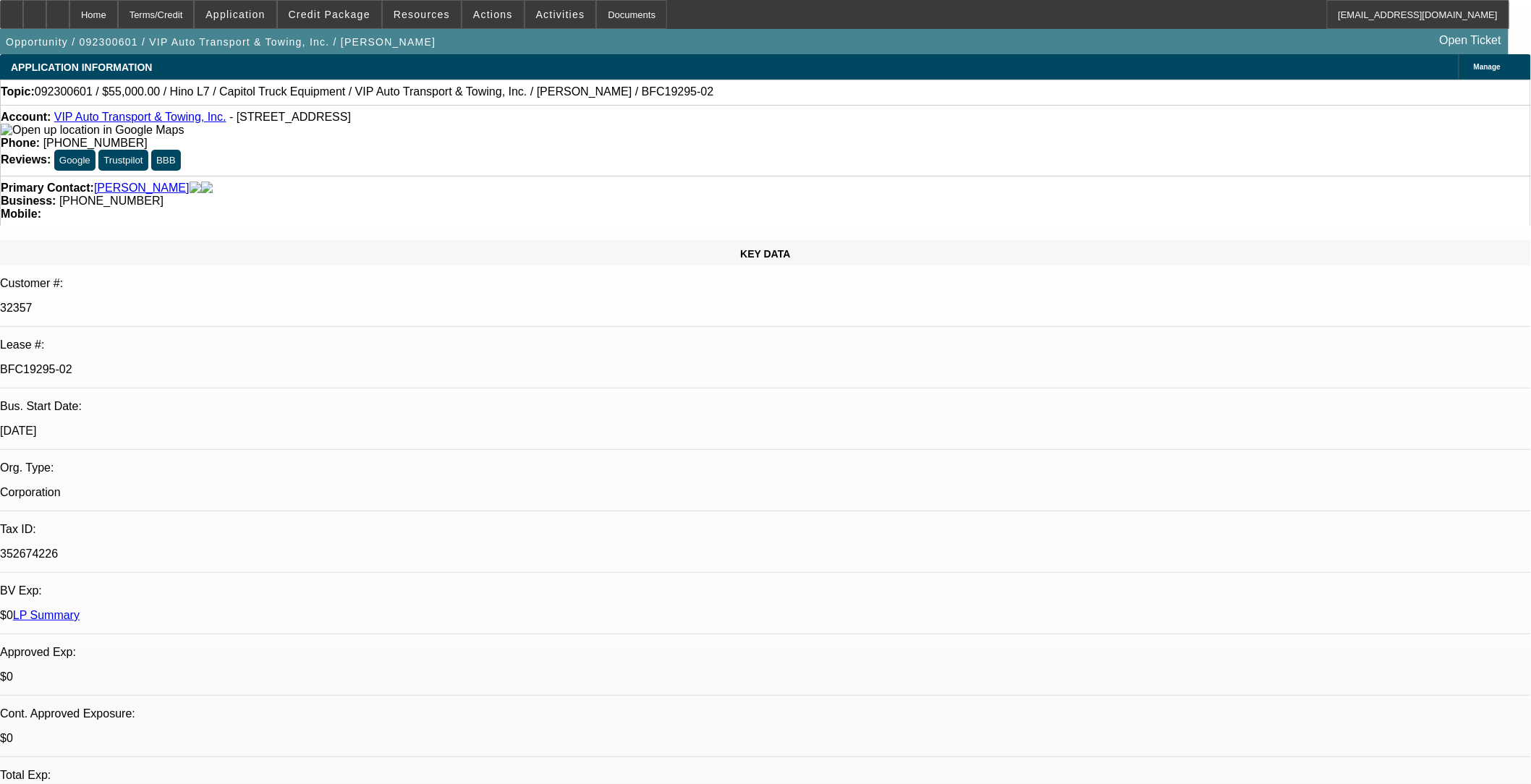
select select "0"
select select "2"
select select "0"
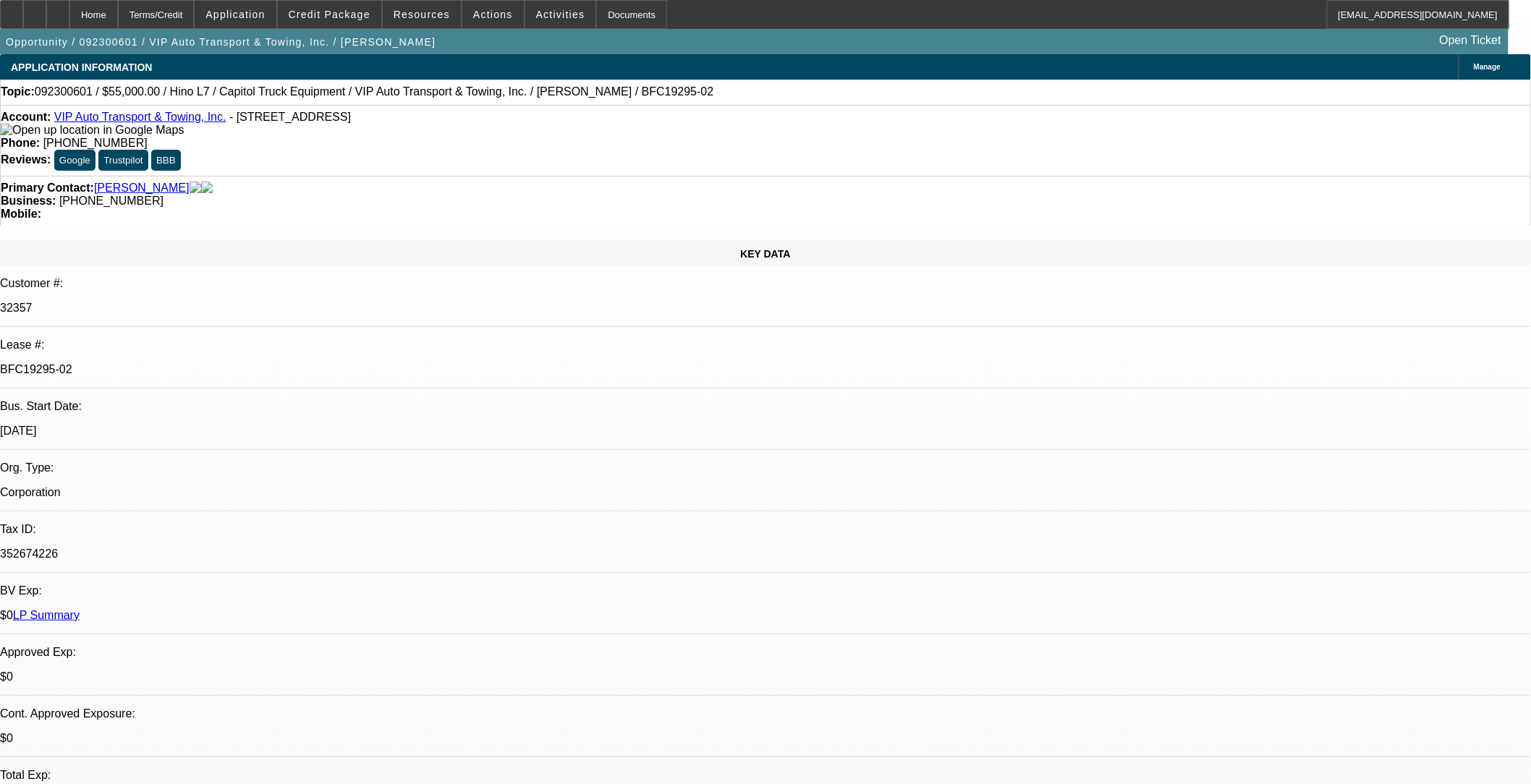
select select "0"
select select "1"
select select "2"
select select "6"
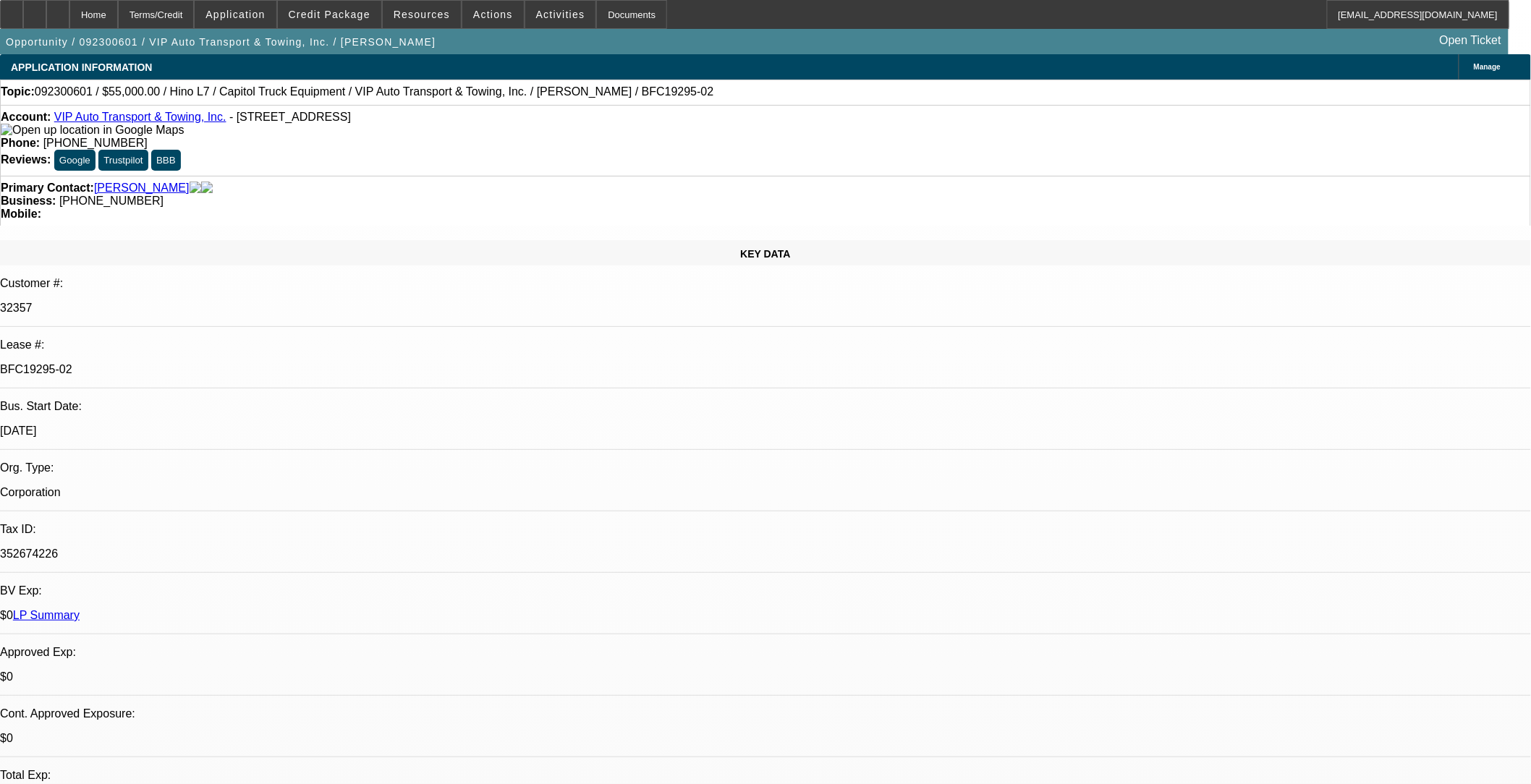
select select "1"
select select "2"
select select "6"
select select "1"
select select "2"
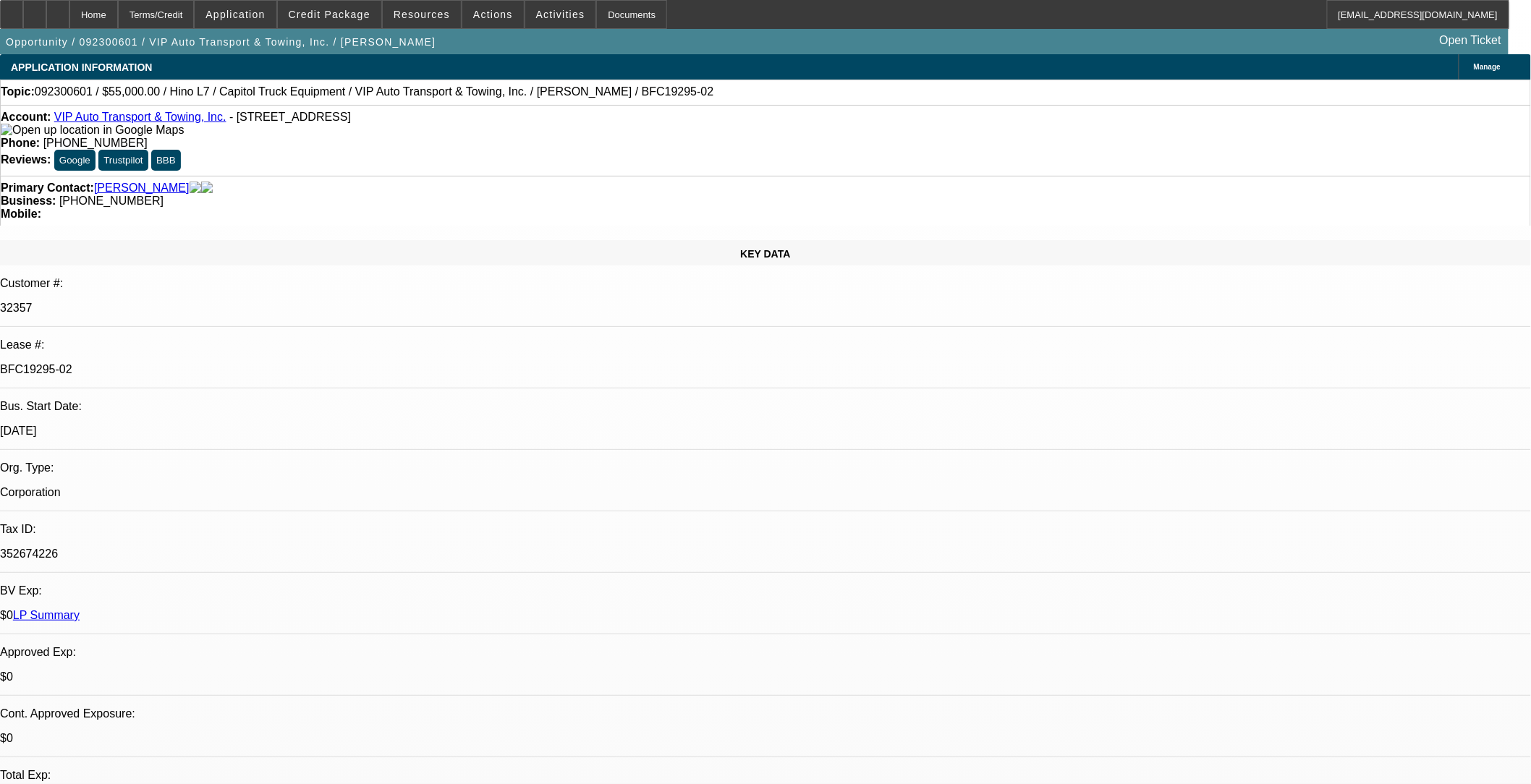
select select "6"
select select "1"
select select "6"
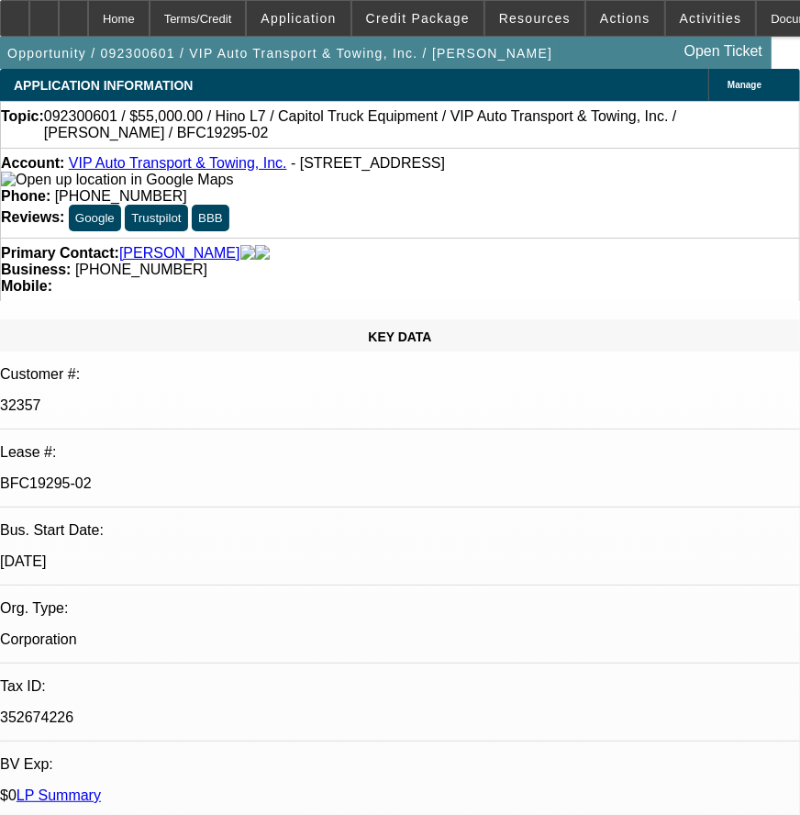
drag, startPoint x: 233, startPoint y: 321, endPoint x: 152, endPoint y: 333, distance: 81.6
click at [152, 475] on div "BFC19295-02" at bounding box center [400, 483] width 800 height 17
copy p "BFC19295-02"
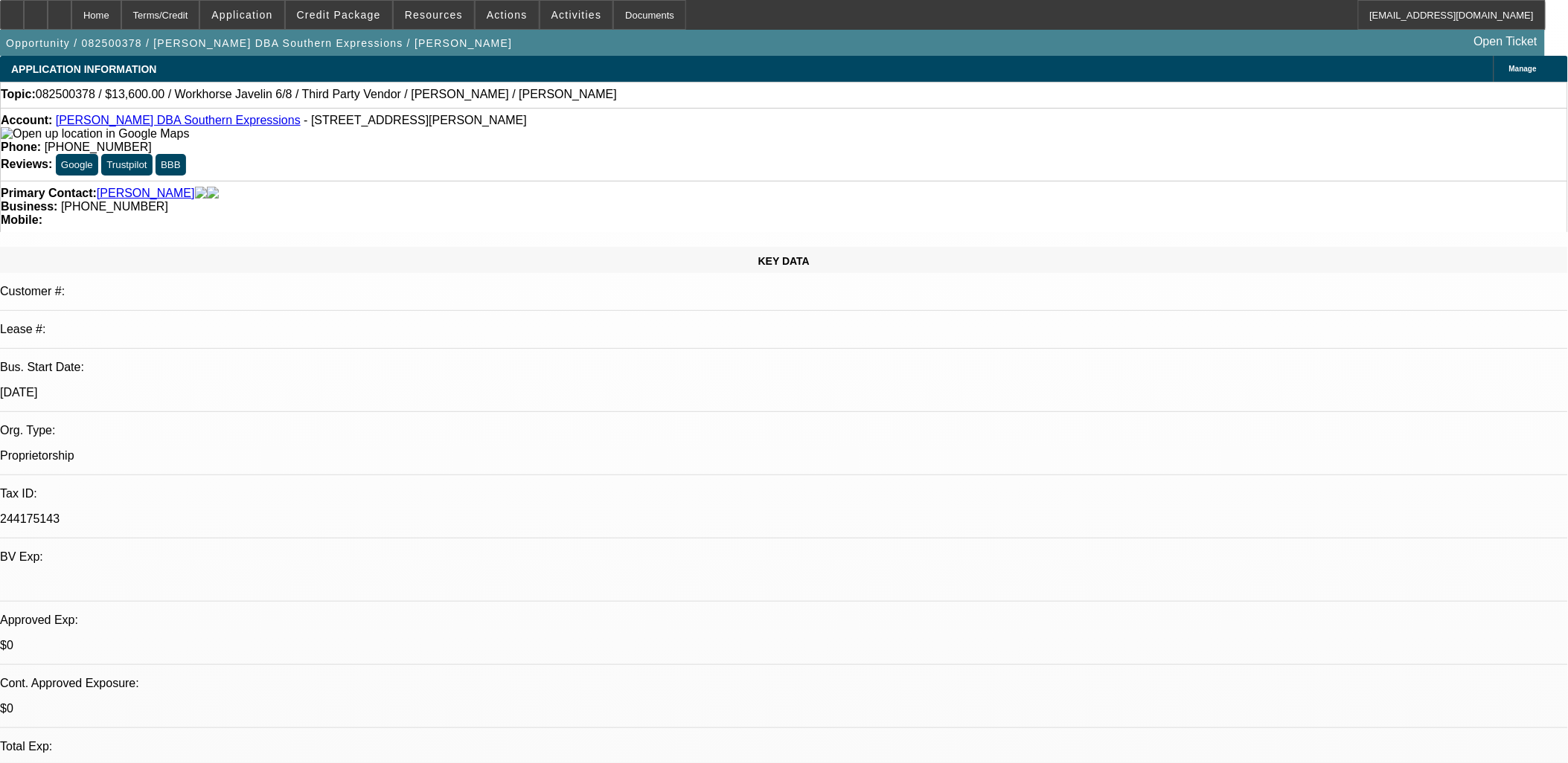
select select "0"
select select "2"
select select "0.1"
select select "4"
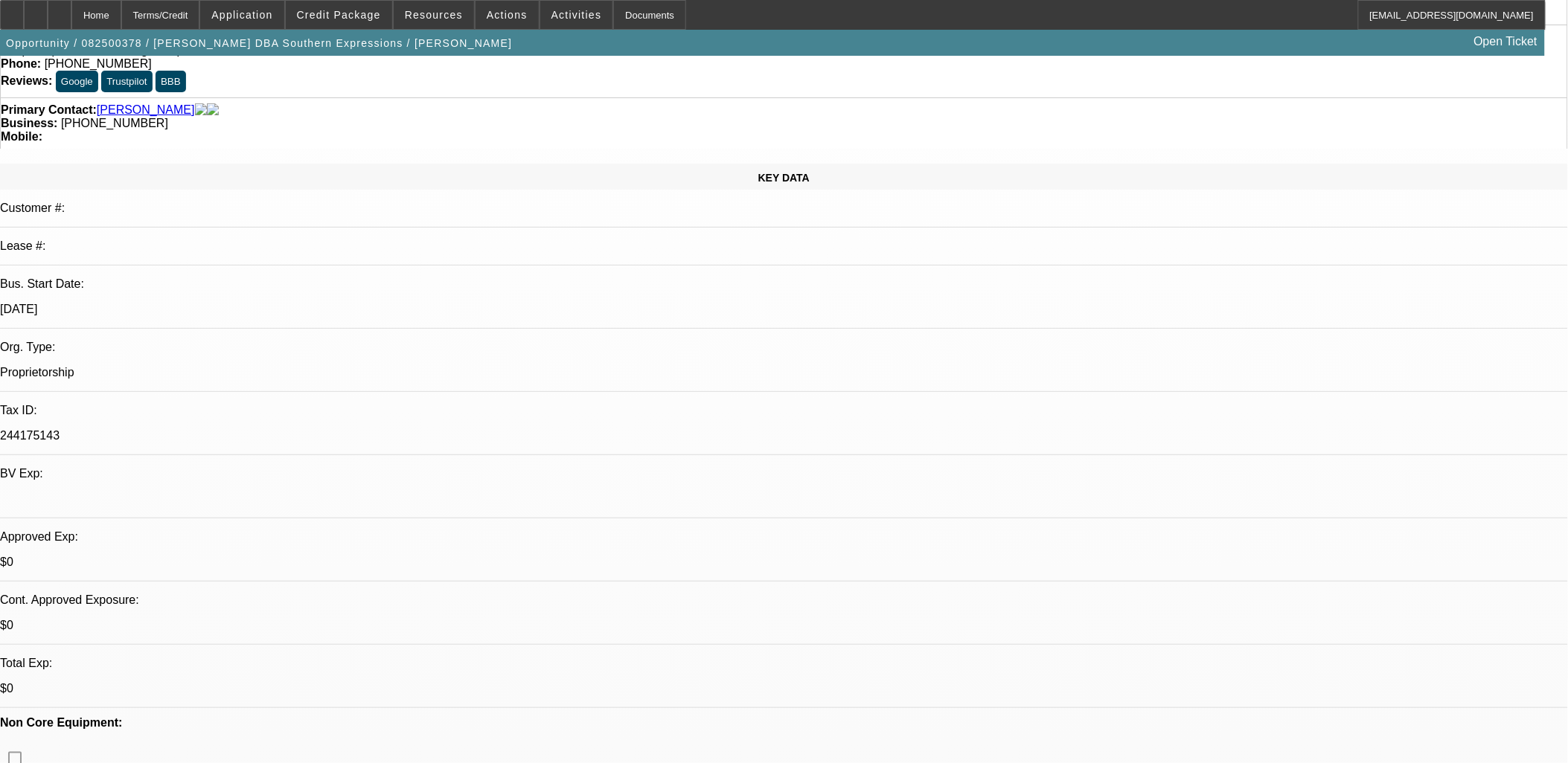
scroll to position [413, 0]
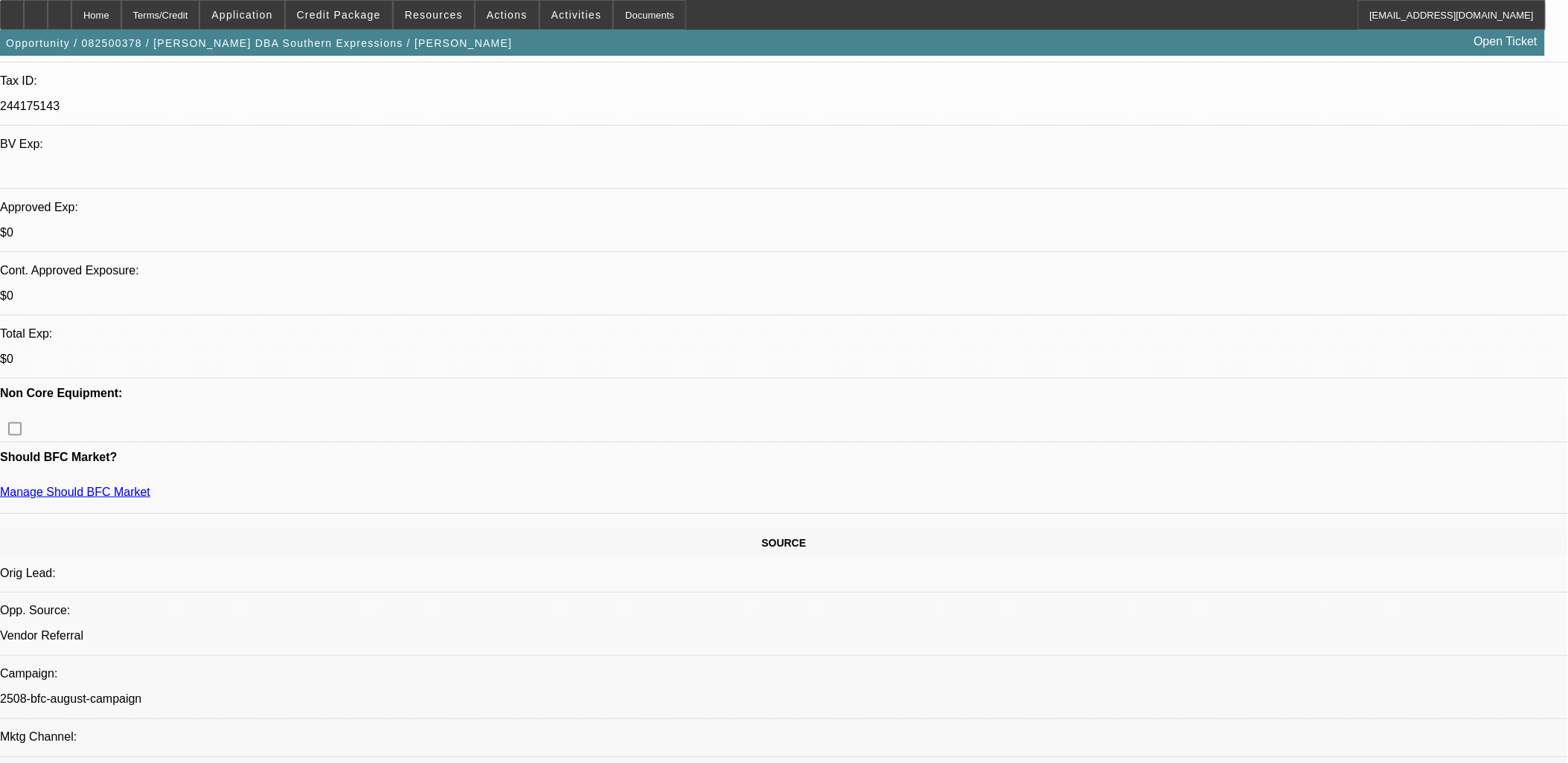
drag, startPoint x: 1316, startPoint y: 254, endPoint x: 1312, endPoint y: 272, distance: 18.4
drag, startPoint x: 1062, startPoint y: 477, endPoint x: 1173, endPoint y: 507, distance: 115.0
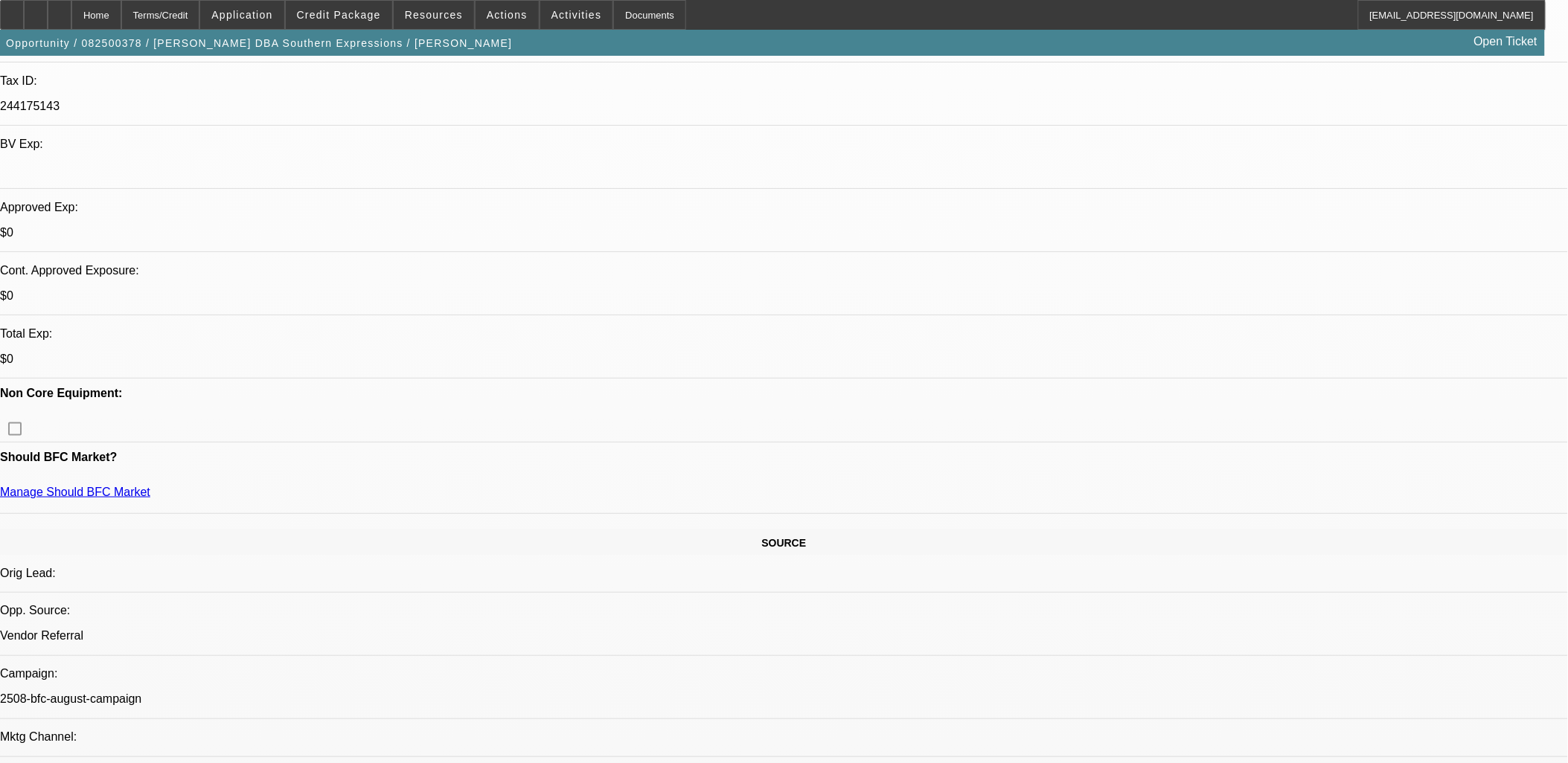
drag, startPoint x: 1102, startPoint y: 478, endPoint x: 1092, endPoint y: 478, distance: 10.0
drag, startPoint x: 1058, startPoint y: 472, endPoint x: 1156, endPoint y: 500, distance: 101.9
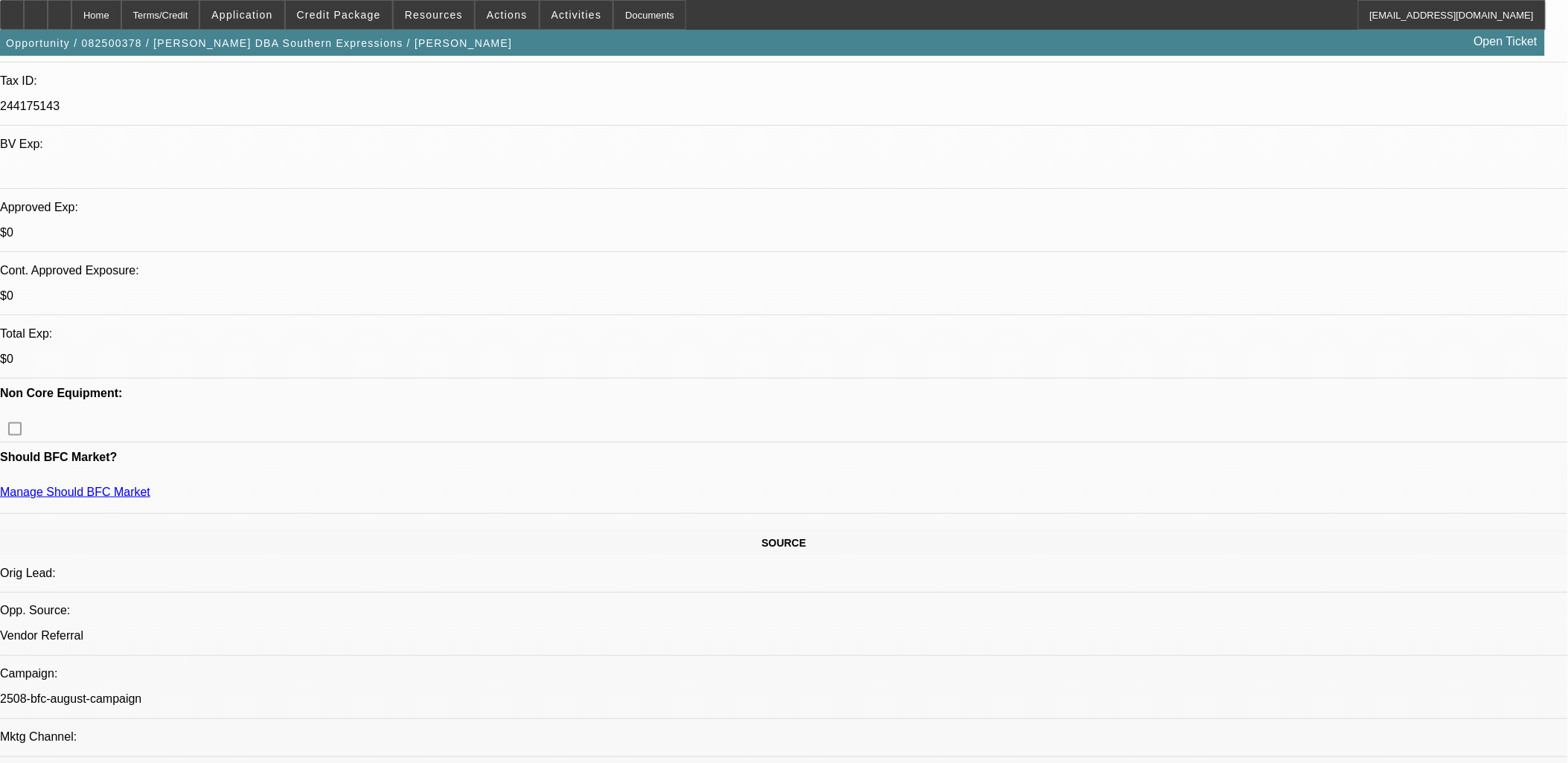
drag, startPoint x: 1156, startPoint y: 500, endPoint x: 1303, endPoint y: 525, distance: 149.1
drag, startPoint x: 1293, startPoint y: 507, endPoint x: 1050, endPoint y: 470, distance: 245.8
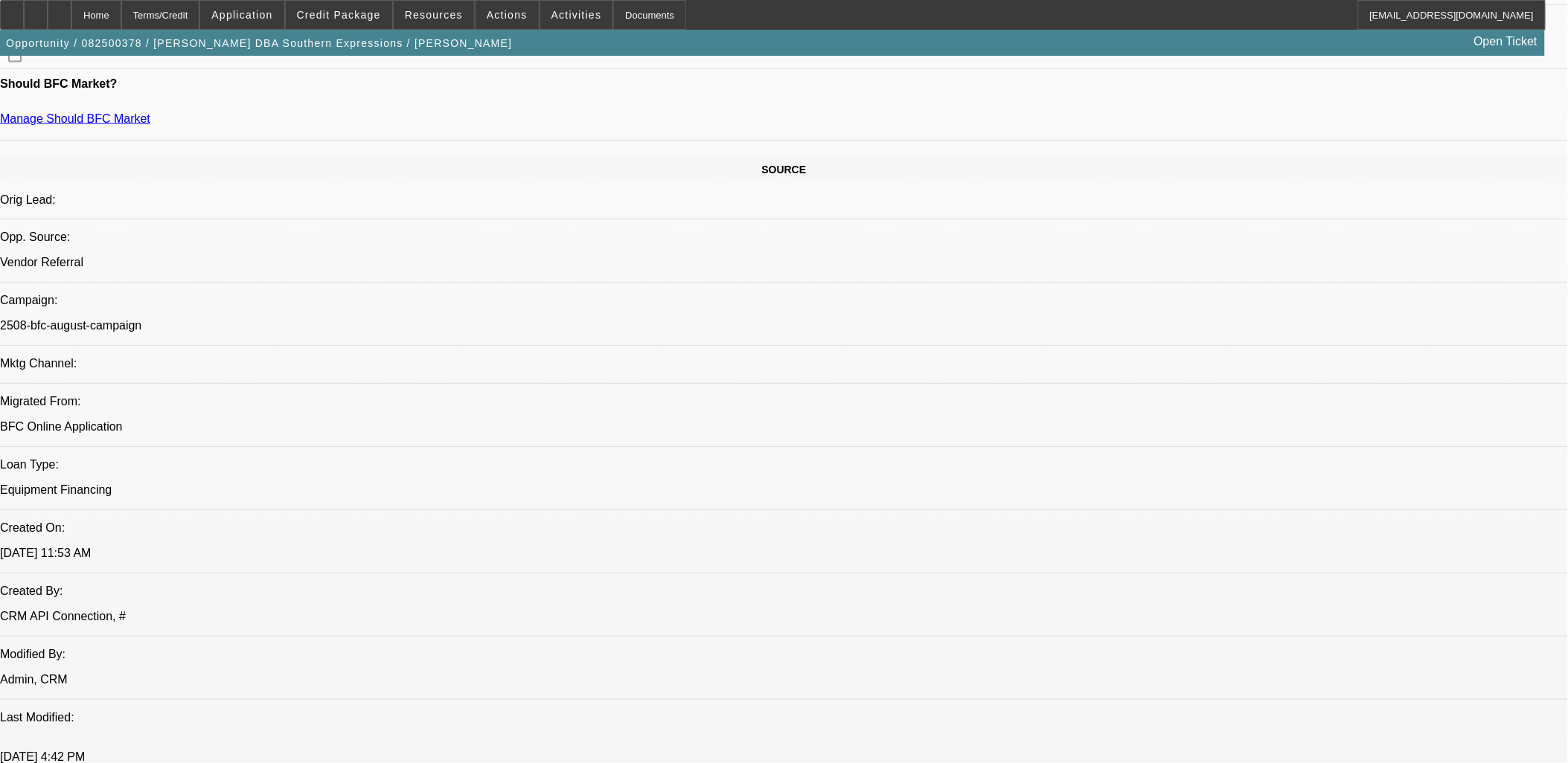
scroll to position [826, 0]
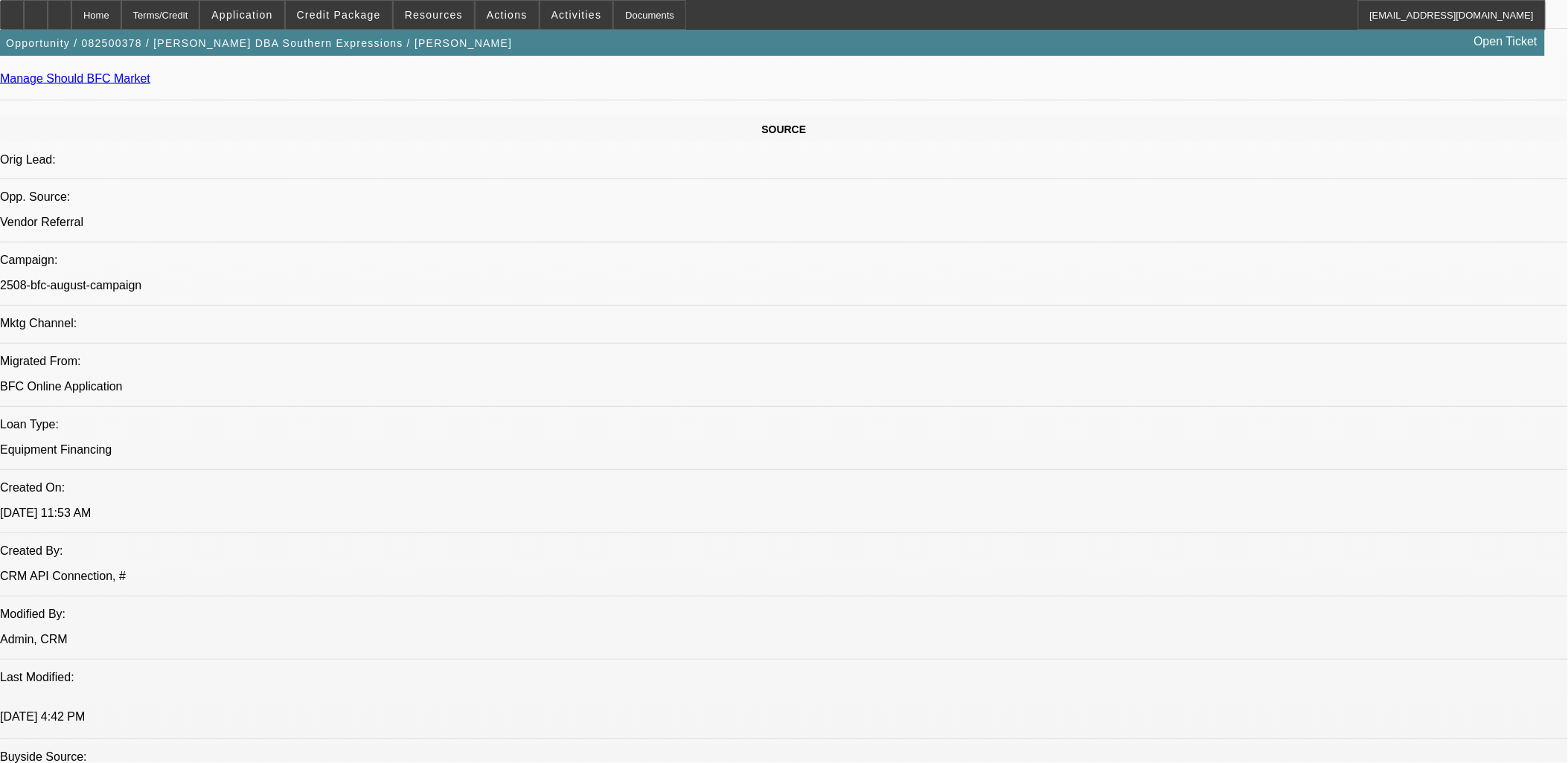
drag, startPoint x: 657, startPoint y: 692, endPoint x: 440, endPoint y: 630, distance: 225.7
drag, startPoint x: 440, startPoint y: 630, endPoint x: 389, endPoint y: 624, distance: 51.4
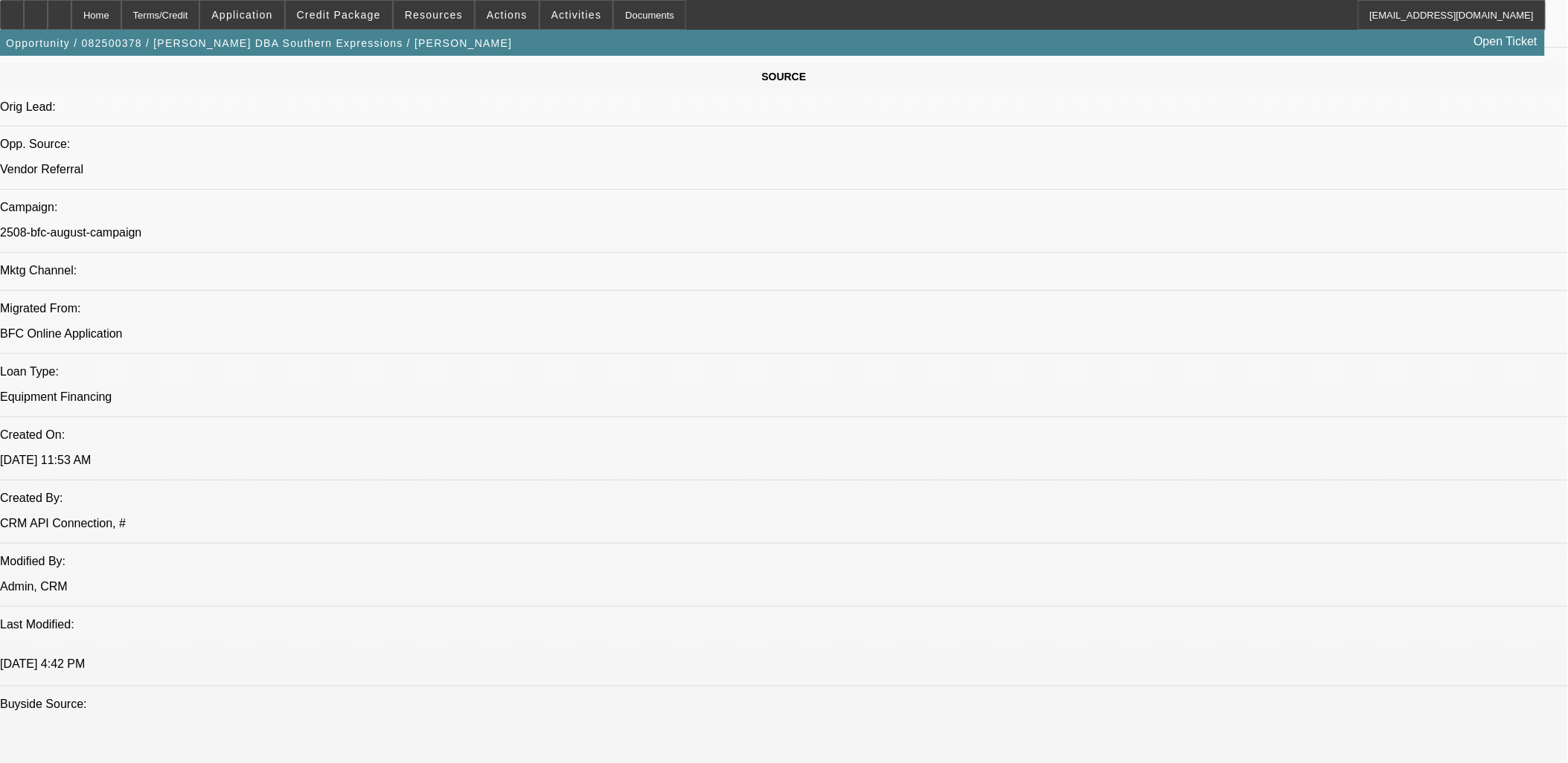
scroll to position [909, 0]
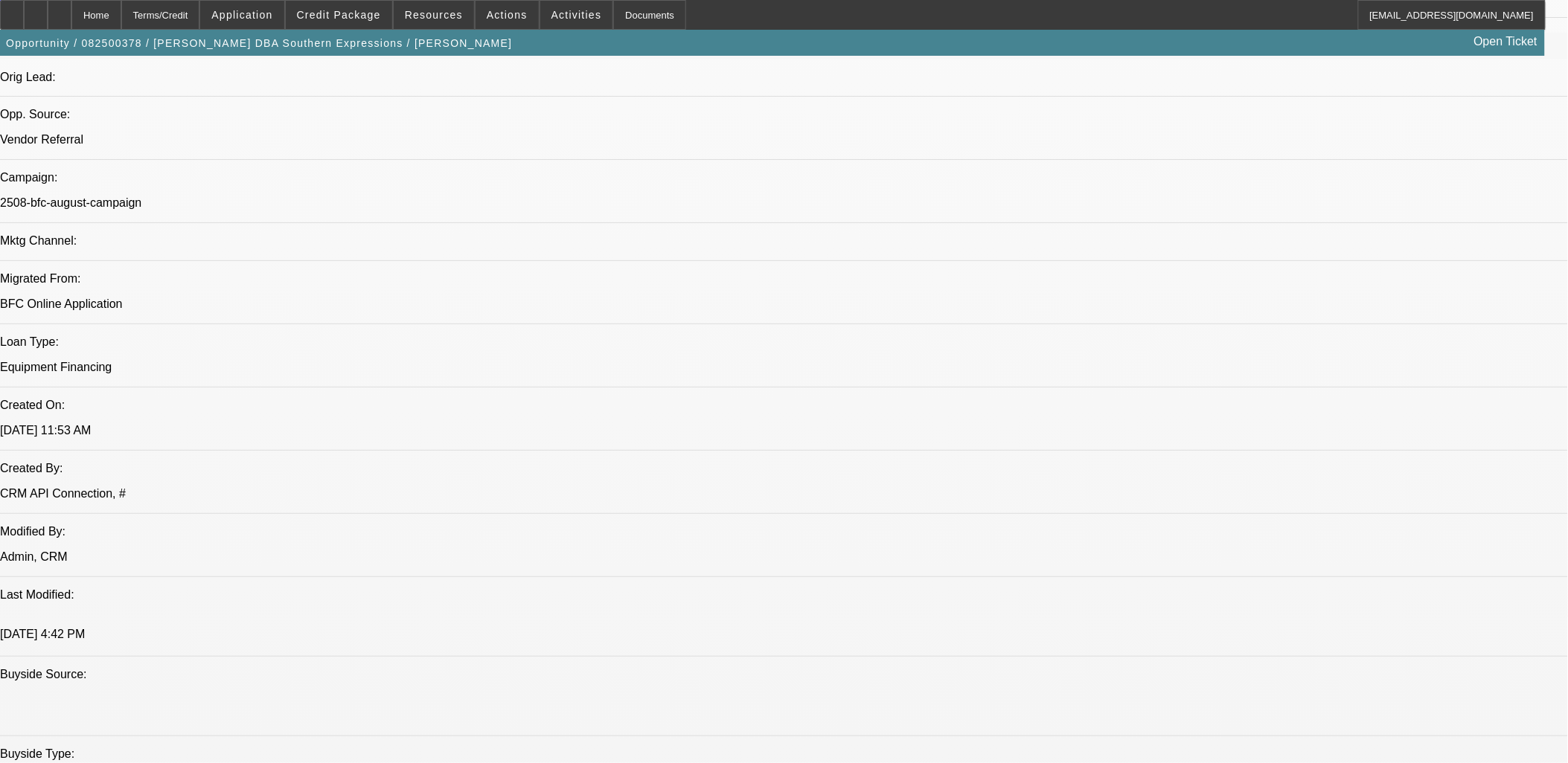
drag, startPoint x: 1005, startPoint y: 605, endPoint x: 14, endPoint y: 224, distance: 1061.7
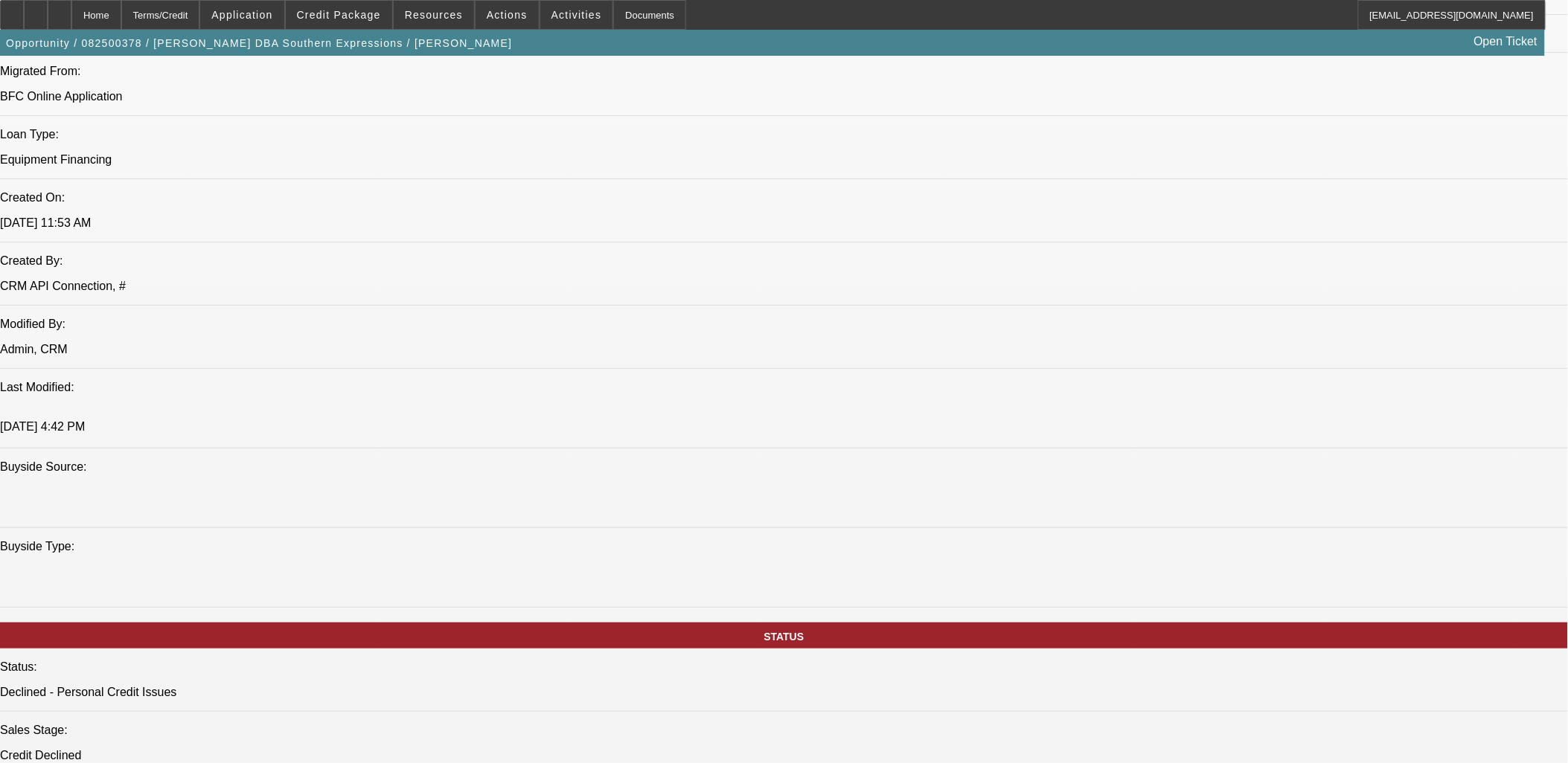
scroll to position [1156, 0]
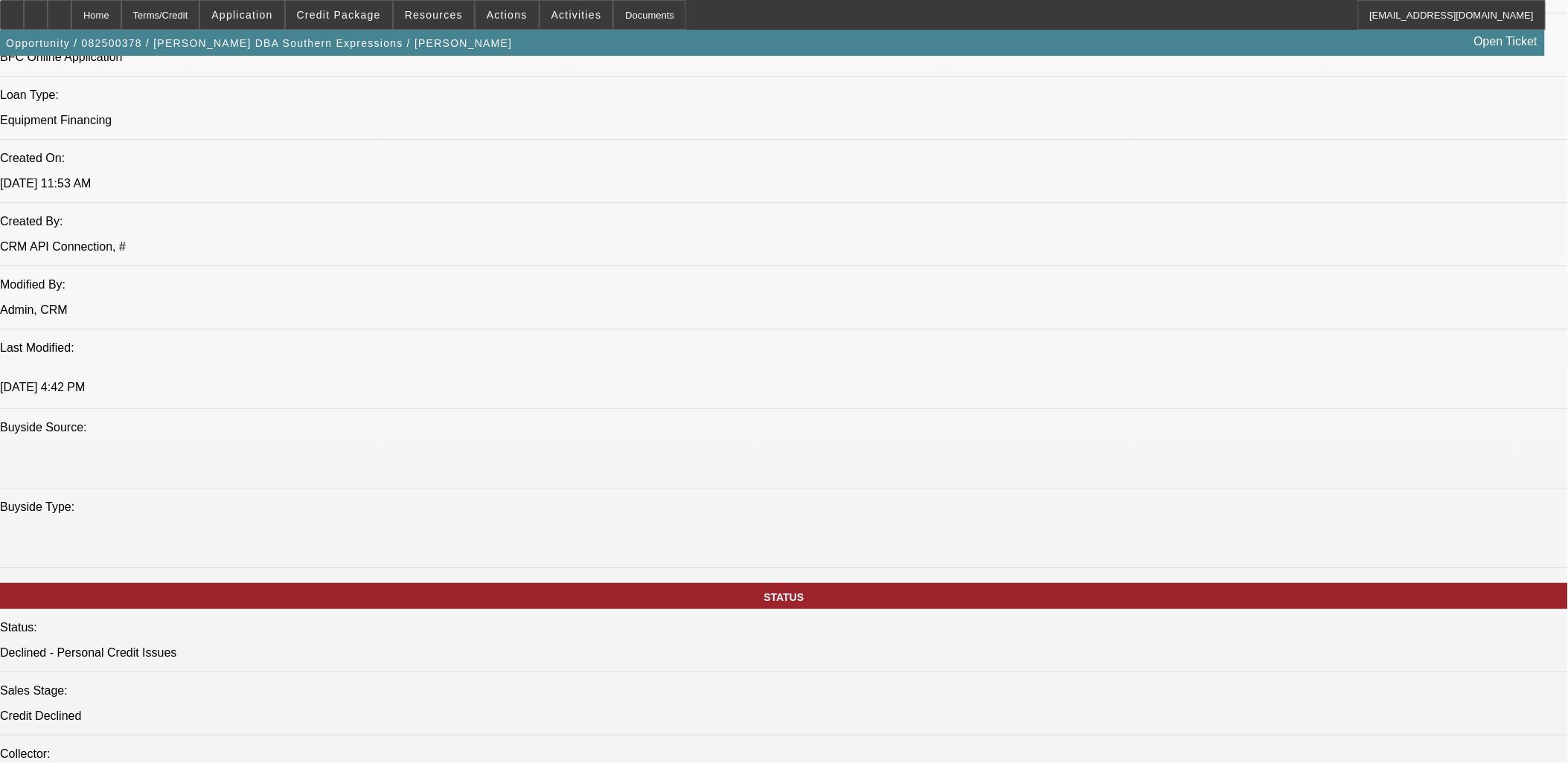
drag, startPoint x: 641, startPoint y: 343, endPoint x: 692, endPoint y: 331, distance: 52.4
drag, startPoint x: 698, startPoint y: 336, endPoint x: -15, endPoint y: 171, distance: 731.8
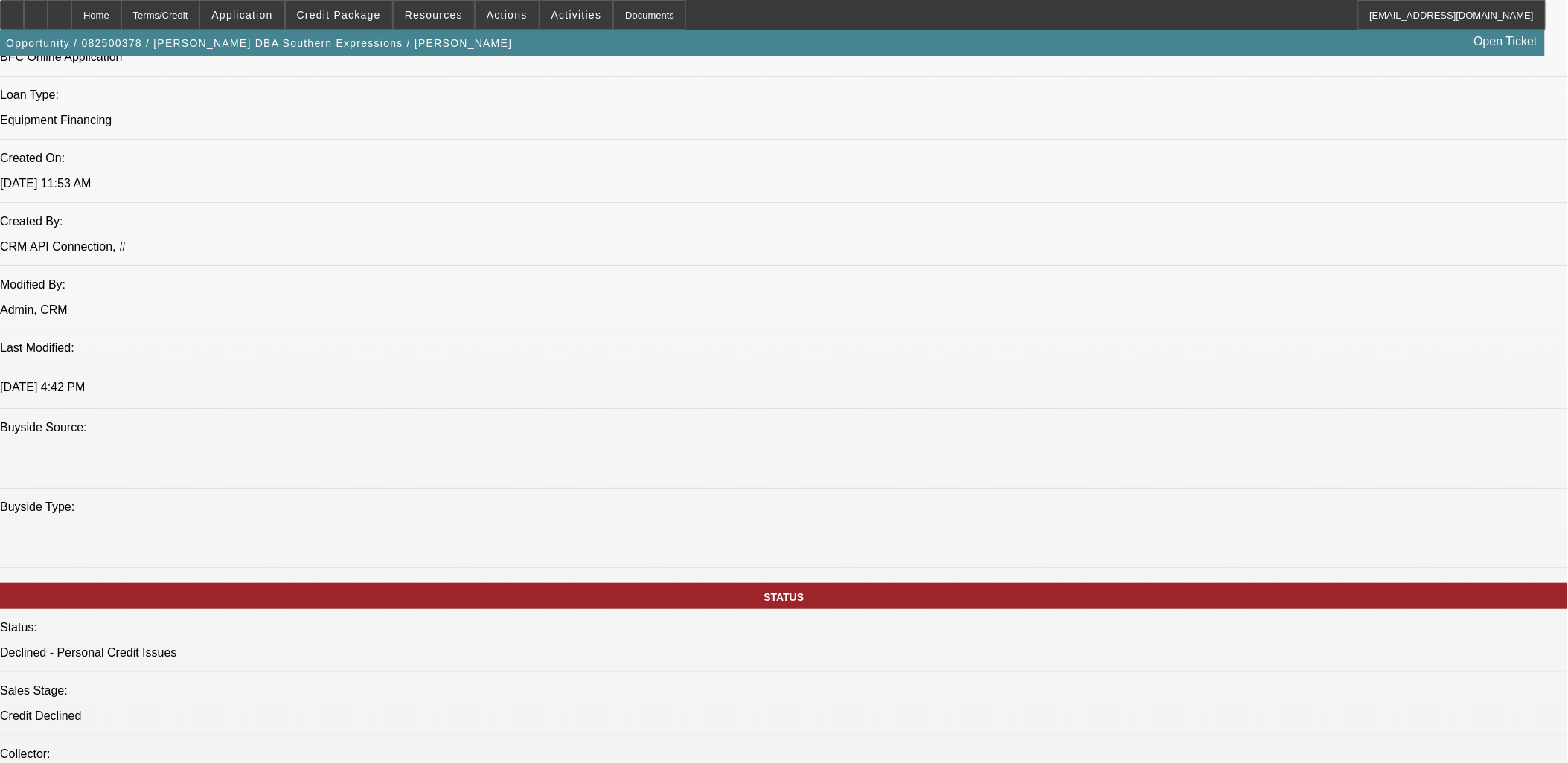
drag, startPoint x: 942, startPoint y: 347, endPoint x: 10, endPoint y: 116, distance: 960.2
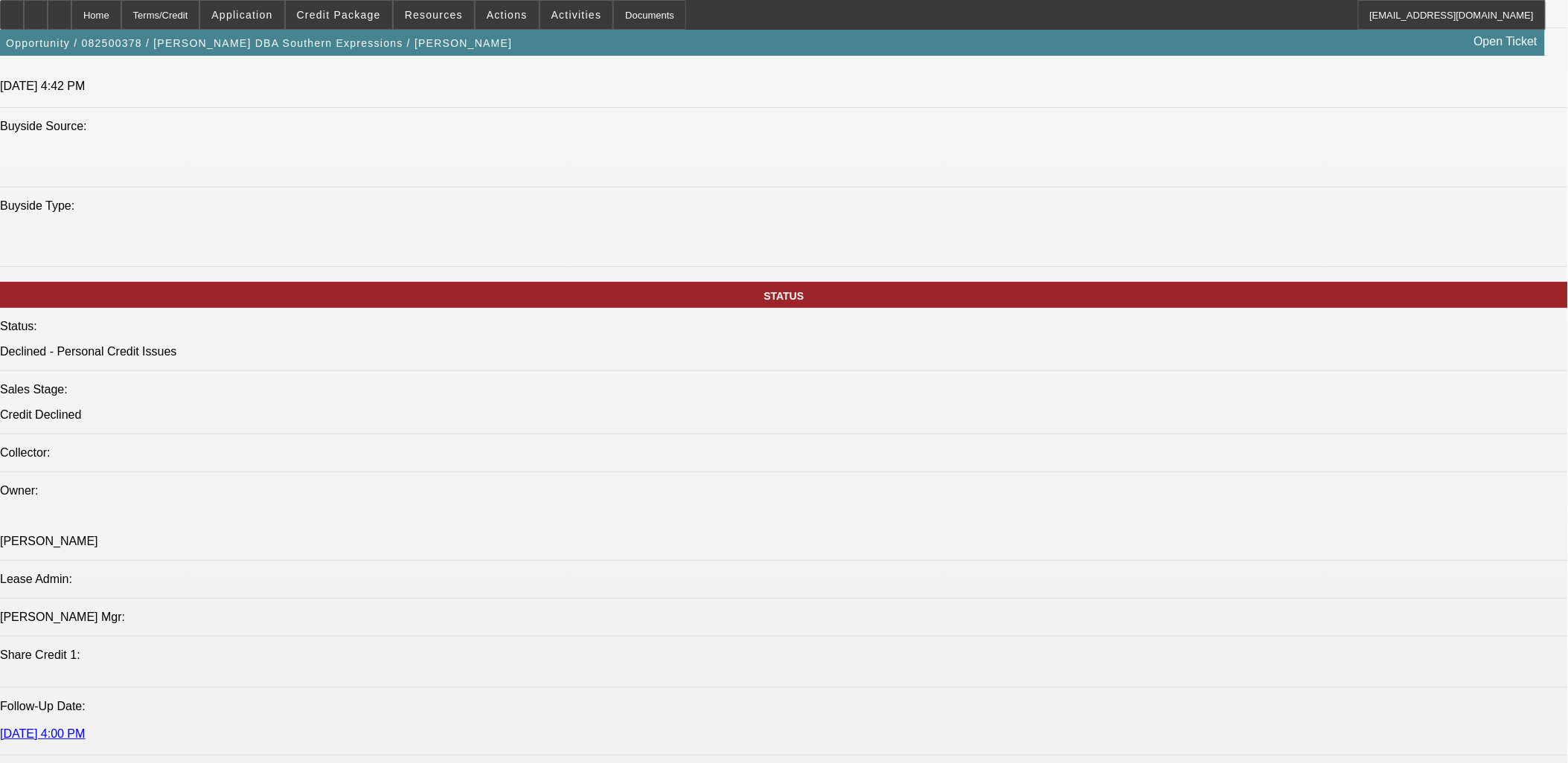
scroll to position [1322, 0]
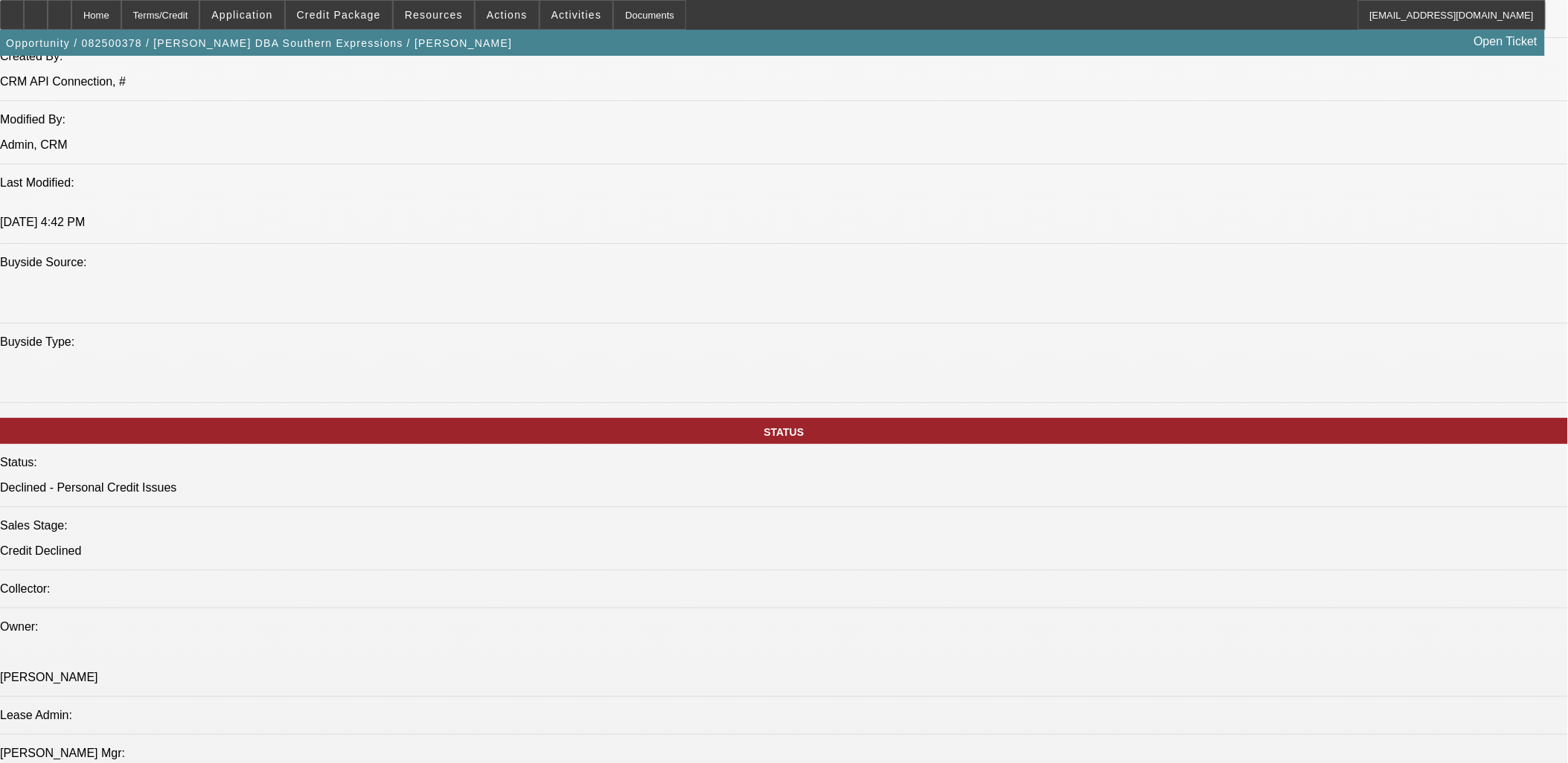
drag, startPoint x: 1491, startPoint y: 531, endPoint x: 1080, endPoint y: 422, distance: 425.2
drag, startPoint x: 1080, startPoint y: 422, endPoint x: 1232, endPoint y: 502, distance: 171.8
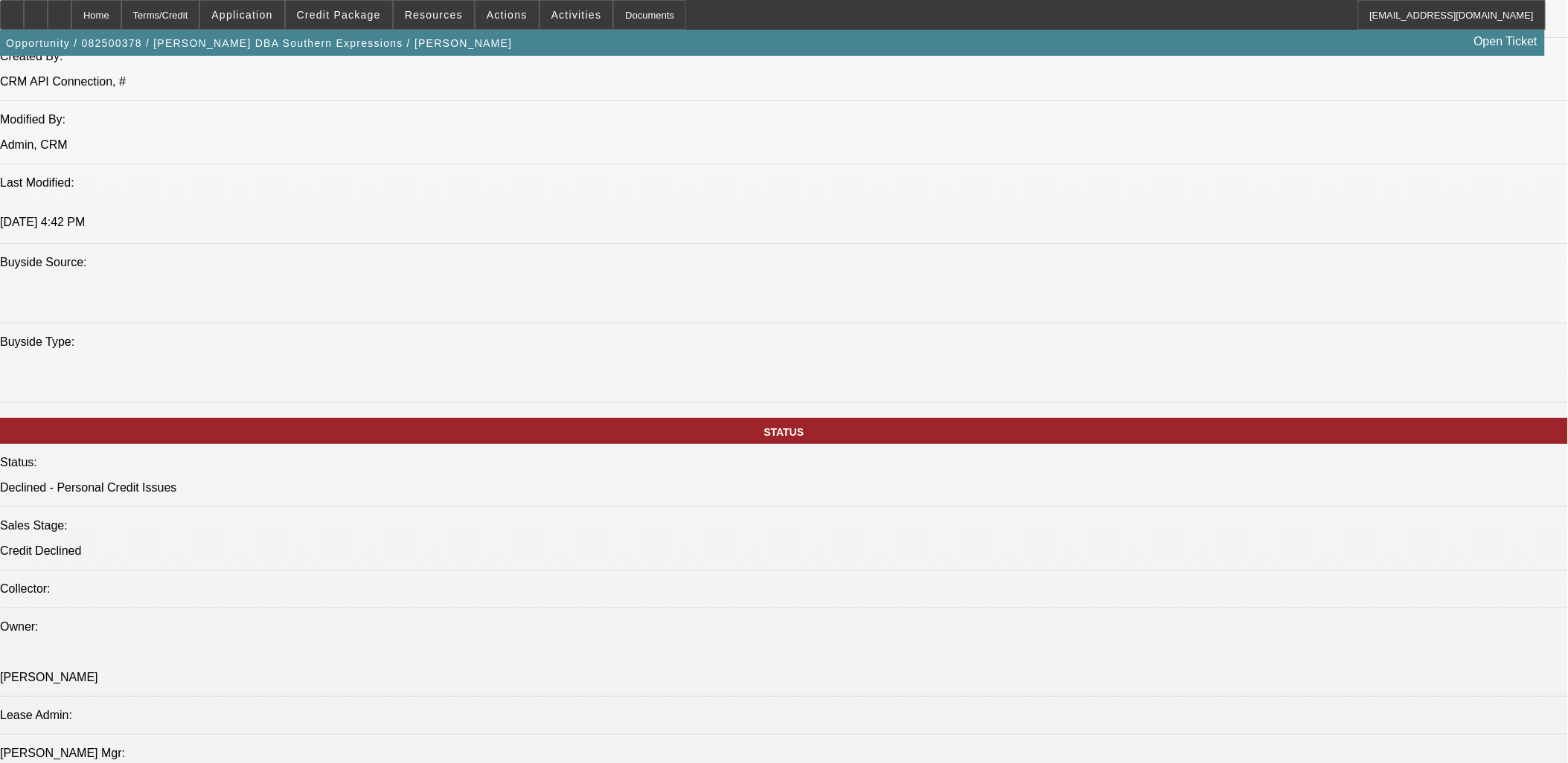
drag, startPoint x: 1466, startPoint y: 538, endPoint x: 1058, endPoint y: 422, distance: 424.2
drag, startPoint x: 1058, startPoint y: 422, endPoint x: 1304, endPoint y: 489, distance: 255.0
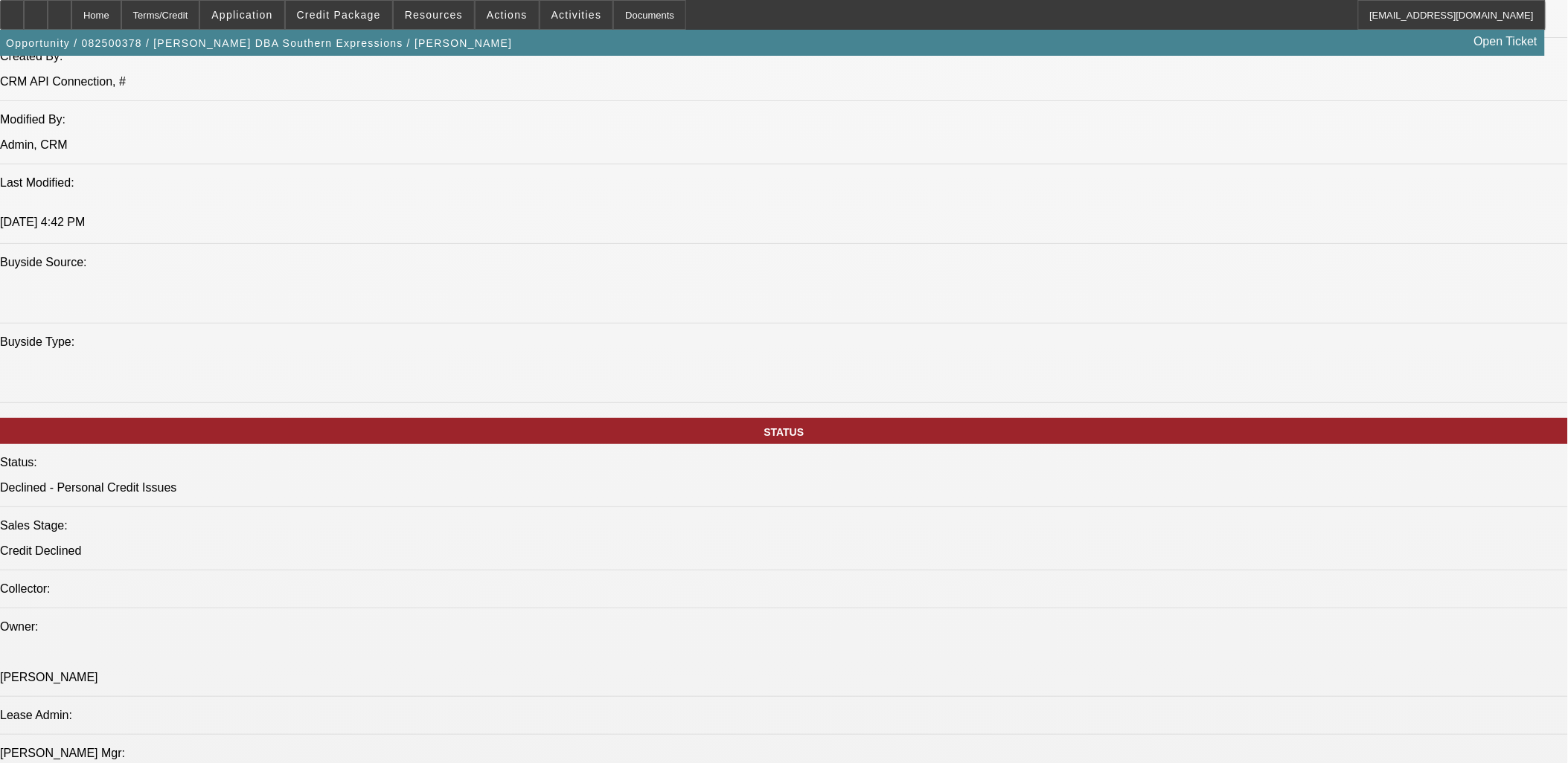
drag, startPoint x: 1487, startPoint y: 563, endPoint x: 776, endPoint y: 414, distance: 726.4
drag, startPoint x: 776, startPoint y: 414, endPoint x: 674, endPoint y: 384, distance: 106.3
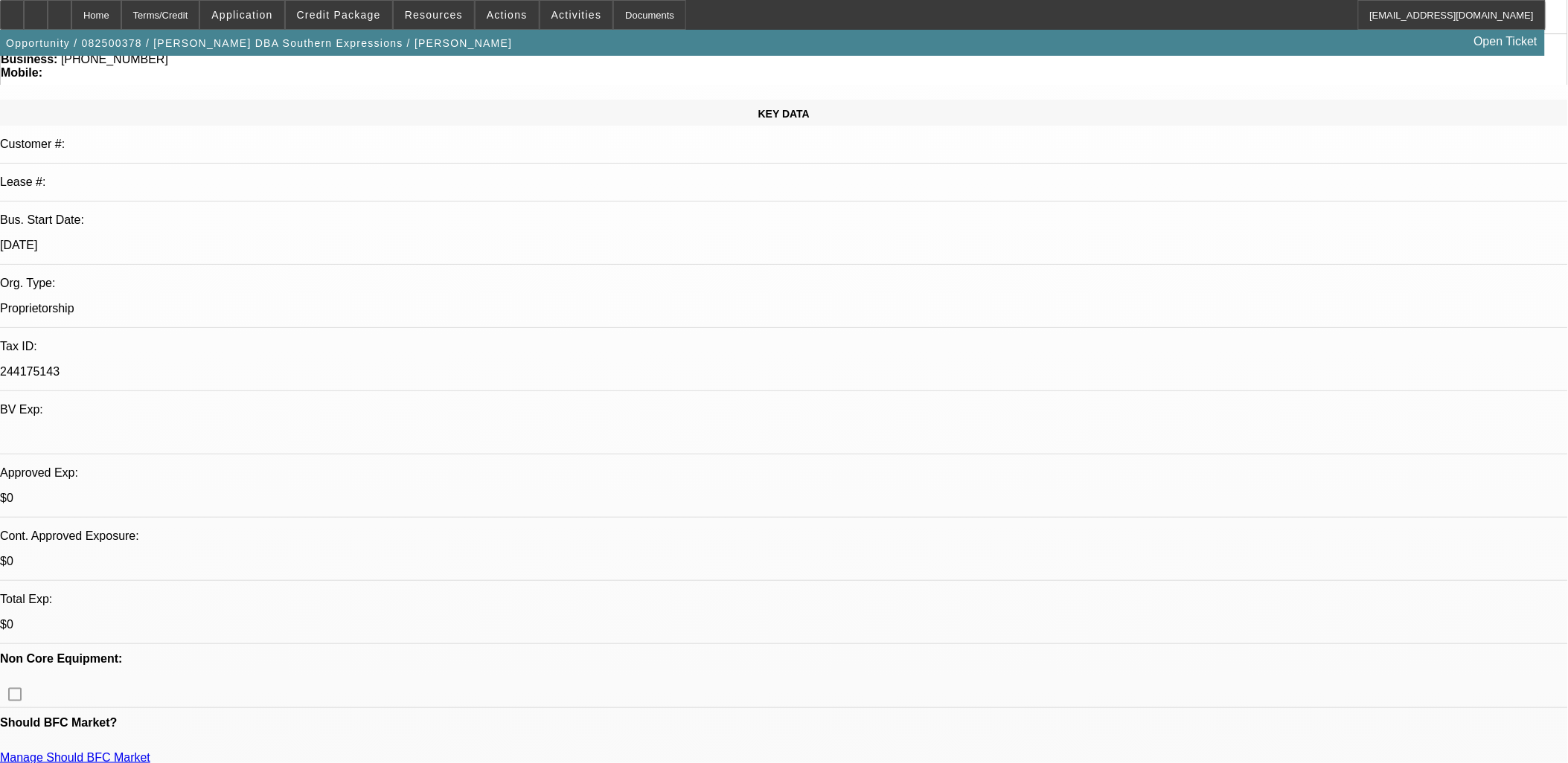
scroll to position [247, 0]
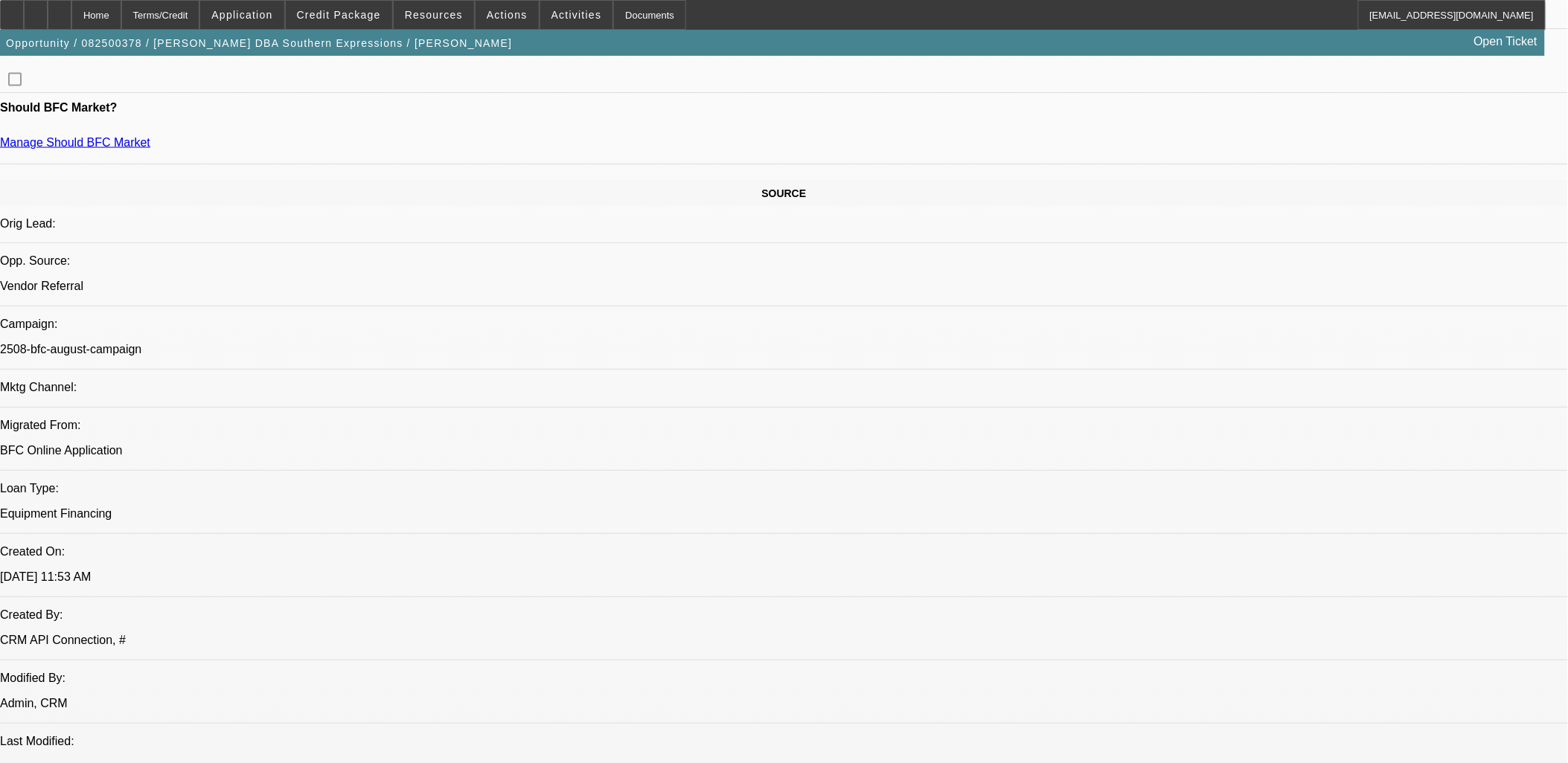
scroll to position [909, 0]
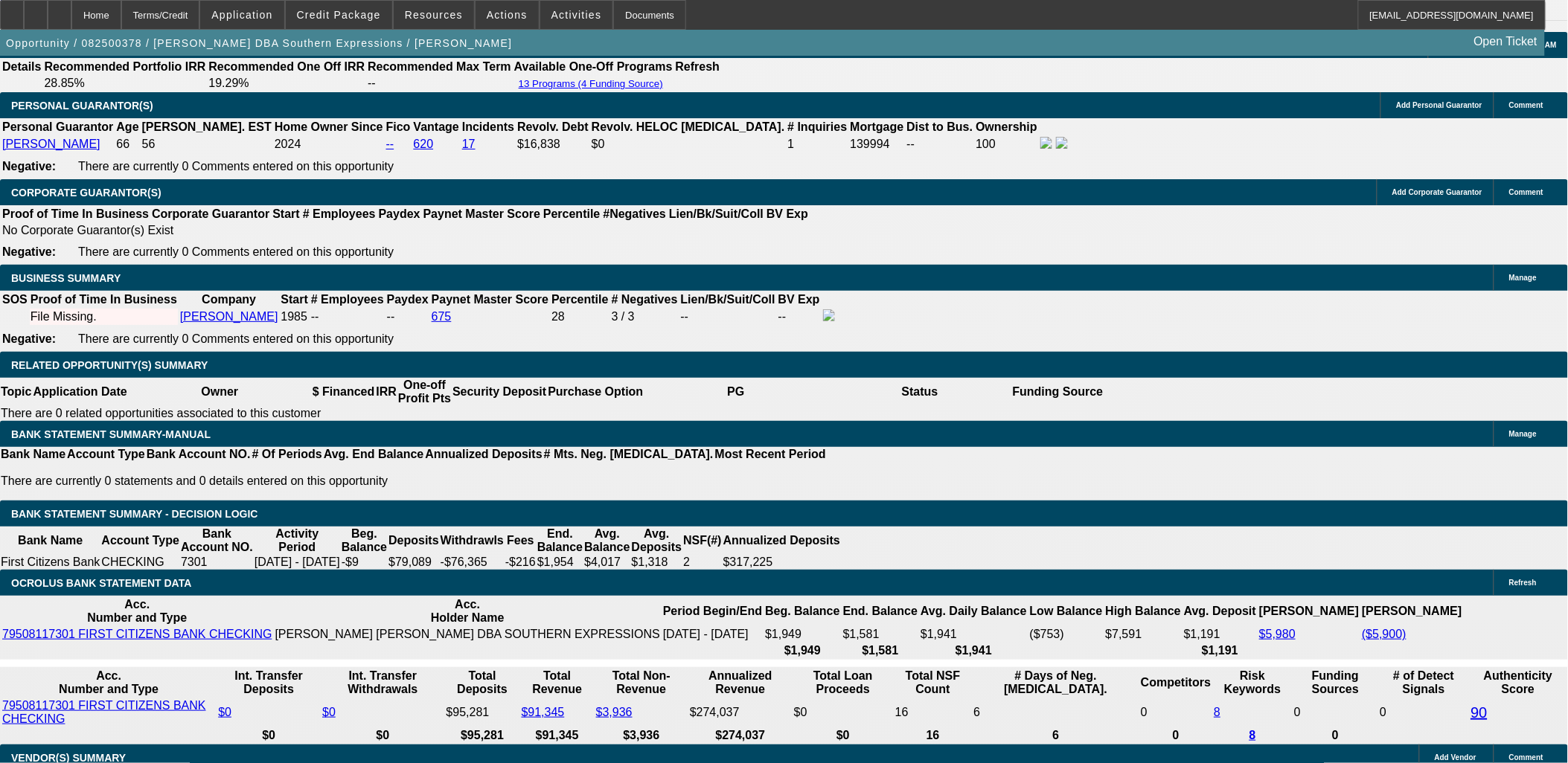
scroll to position [2231, 0]
